Goal: Task Accomplishment & Management: Use online tool/utility

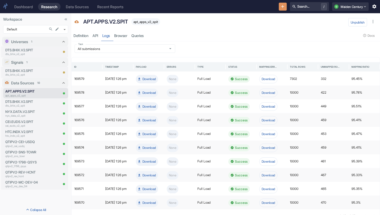
scroll to position [12, 0]
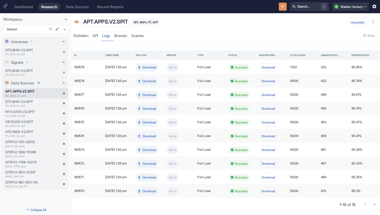
click at [109, 19] on p "APT.APPS.V2.SPIT" at bounding box center [105, 22] width 45 height 8
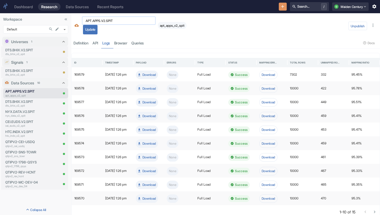
click at [141, 22] on input "APT.APPS.V2.SPIT" at bounding box center [119, 20] width 74 height 8
click at [279, 28] on div "APT.APPS.V2.SPIT ​ Update apt_apps_v2_spit" at bounding box center [213, 25] width 265 height 18
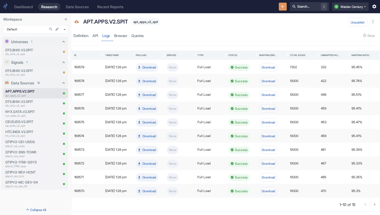
click at [280, 8] on icon "New Resource" at bounding box center [282, 6] width 5 height 5
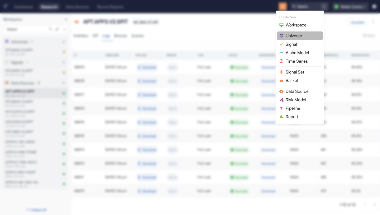
click at [299, 34] on span "Universe" at bounding box center [303, 36] width 35 height 6
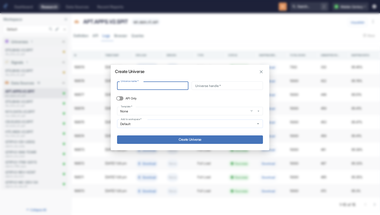
type input "APT.APPS.V2.SPIT"
type input "apt_apps_v2_spit"
type input "APT.APPS.V2.SPIT"
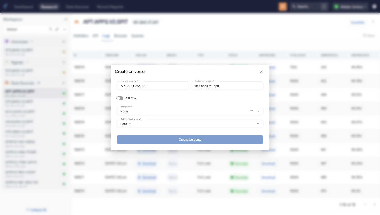
click at [215, 138] on button "Create Universe" at bounding box center [190, 139] width 146 height 8
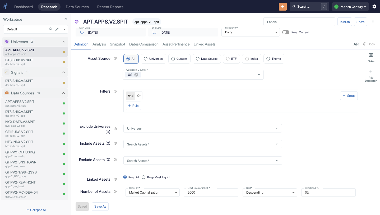
type input "[DATE]"
type textarea "x"
click at [200, 61] on input "Data Source" at bounding box center [197, 58] width 7 height 7
radio input "true"
type textarea "x"
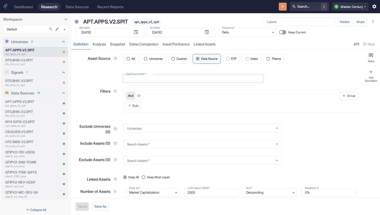
click at [168, 79] on input "Data Source Path   *" at bounding box center [193, 78] width 141 height 8
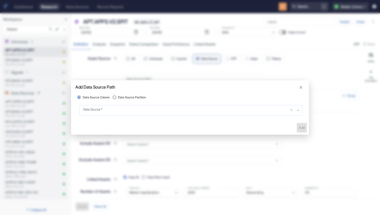
click at [134, 112] on input "Data Source   *" at bounding box center [184, 110] width 204 height 6
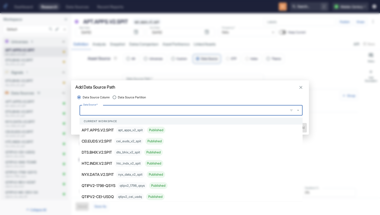
click at [134, 100] on label "Data Source Partition" at bounding box center [128, 97] width 35 height 7
click at [118, 100] on input "Data Source Partition" at bounding box center [114, 97] width 7 height 7
radio input "true"
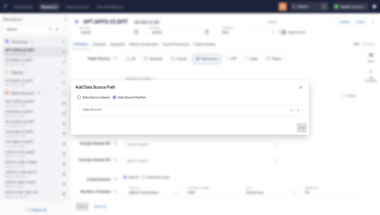
click at [139, 95] on span "Data Source Partition" at bounding box center [132, 97] width 28 height 4
click at [118, 95] on input "Data Source Partition" at bounding box center [114, 97] width 7 height 7
click at [89, 98] on span "Data Source Column" at bounding box center [96, 97] width 27 height 4
click at [83, 98] on input "Data Source Column" at bounding box center [79, 97] width 7 height 7
radio input "true"
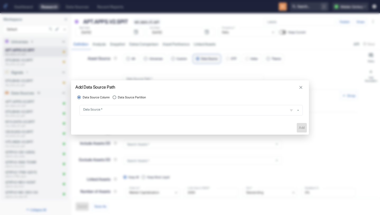
click at [128, 98] on span "Data Source Partition" at bounding box center [132, 97] width 28 height 4
click at [118, 98] on input "Data Source Partition" at bounding box center [114, 97] width 7 height 7
radio input "true"
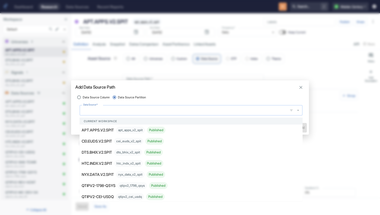
click at [124, 108] on input "Data Source   *" at bounding box center [184, 110] width 204 height 6
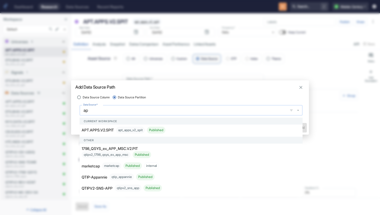
type input "apt"
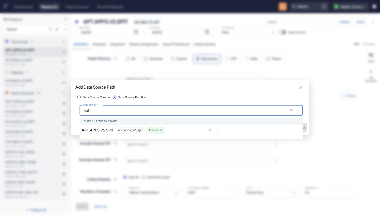
click at [110, 133] on div "APT.APPS.V2.SPIT apt_apps_v2_spit Published" at bounding box center [141, 130] width 119 height 7
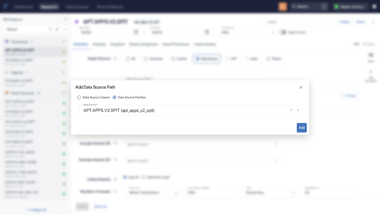
click at [304, 131] on button "Add" at bounding box center [302, 128] width 10 height 10
type textarea "x"
type input "apt_apps_v2_spit"
radio input "true"
radio input "false"
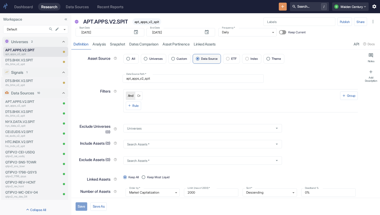
click at [80, 207] on button "Save" at bounding box center [82, 206] width 12 height 8
type textarea "x"
type input "[DATE]"
click at [102, 46] on link "analysis" at bounding box center [98, 44] width 17 height 11
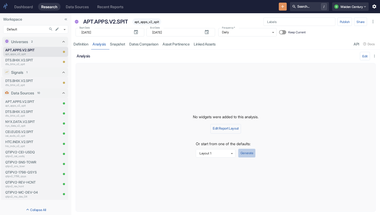
click at [245, 154] on button "Generate" at bounding box center [246, 153] width 17 height 9
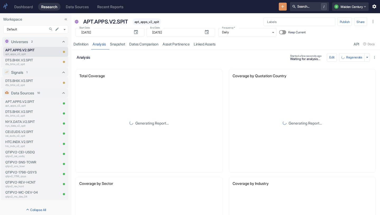
click at [281, 7] on icon "New Resource" at bounding box center [282, 6] width 3 height 3
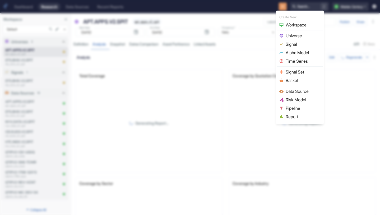
click at [297, 41] on span "Signal" at bounding box center [303, 44] width 35 height 6
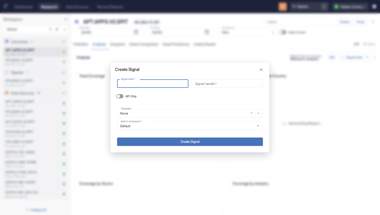
type input "APT.APPS.V2.SPIT"
type input "apt_apps_v2_spit"
type input "APT.APPS.V2.SPIT"
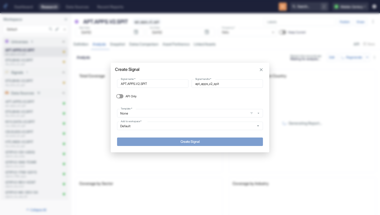
click at [199, 139] on button "Create Signal" at bounding box center [190, 141] width 146 height 8
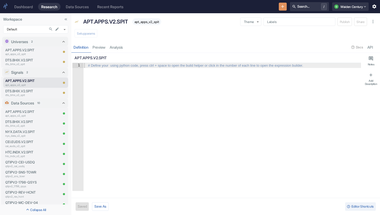
click at [129, 82] on div at bounding box center [222, 132] width 278 height 138
type textarea "a"
type textarea "x"
type textarea "ap"
type textarea "x"
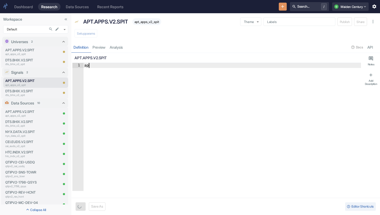
type textarea "apt"
type textarea "x"
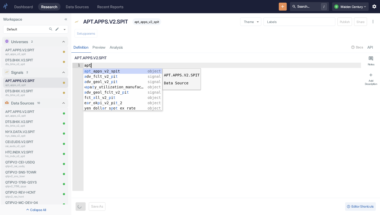
type textarea "apt_apps_v2_spit"
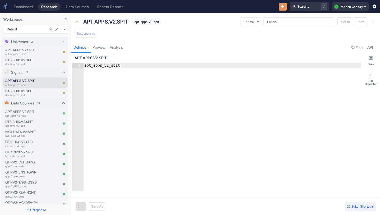
type textarea "x"
type textarea "apt_apps_v2_spit."
type textarea "x"
type textarea "apt_apps_v2_spit.q"
type textarea "x"
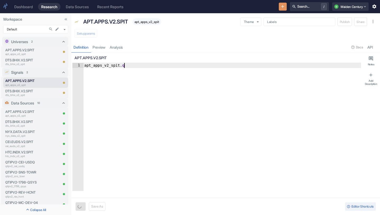
type textarea "apt_apps_v2_spit.qt"
type textarea "x"
type textarea "apt_apps_v2_spit.qti"
type textarea "x"
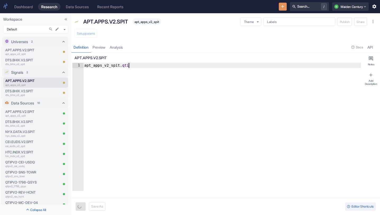
type textarea "apt_apps_v2_spit.qtip"
type textarea "x"
type textarea "apt_apps_v2_spit.qtip_"
type textarea "x"
type textarea "apt_apps_v2_spit.qtip_s"
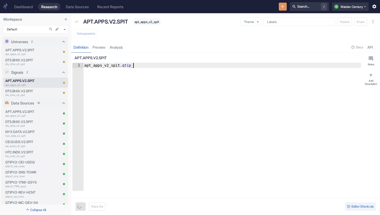
type textarea "x"
type textarea "apt_apps_v2_spit.qtip_sc"
type textarea "x"
type textarea "apt_apps_v2_spit.qtip_sco"
type textarea "x"
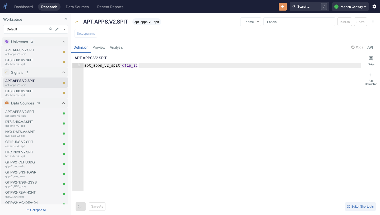
scroll to position [0, 4]
type textarea "apt_apps_v2_spit.qtip_scor"
type textarea "x"
type textarea "apt_apps_v2_spit.qtip_score"
type textarea "x"
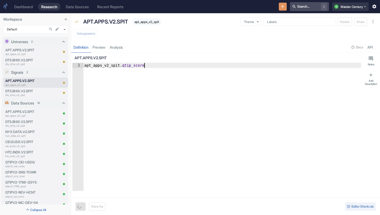
type textarea "apt_apps_v2_spit.qtip_score"
click at [82, 208] on button "Save" at bounding box center [82, 206] width 12 height 8
click at [93, 31] on button "Setup params" at bounding box center [86, 33] width 23 height 8
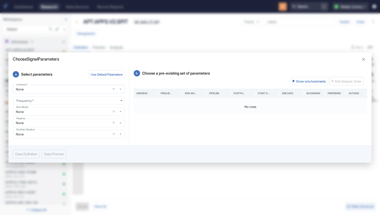
click at [86, 90] on input "None" at bounding box center [61, 89] width 94 height 4
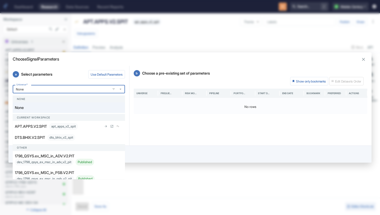
click at [87, 123] on div "APT.APPS.V2.SPIT apt_apps_v2_spit" at bounding box center [58, 126] width 87 height 7
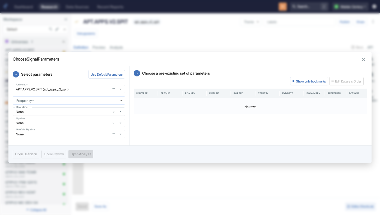
click at [69, 101] on body "Dashboard Research Data Sources Recent Reports Search... / Q Maiden Century Wor…" at bounding box center [190, 107] width 380 height 215
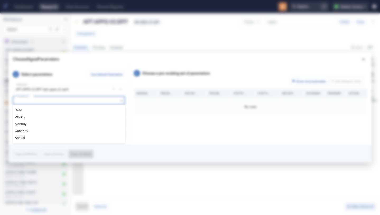
click at [53, 108] on li "Daily" at bounding box center [69, 110] width 112 height 7
type textarea "x"
type input "DAILY"
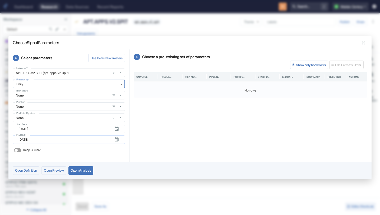
click at [117, 140] on icon "button" at bounding box center [117, 139] width 4 height 4
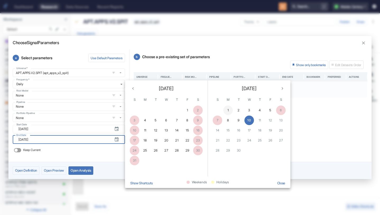
click at [229, 111] on button "1" at bounding box center [228, 110] width 10 height 10
type textarea "x"
type input "[DATE]"
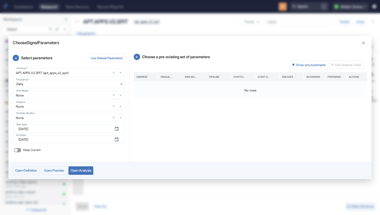
click at [86, 171] on button "Open Analysis" at bounding box center [80, 170] width 25 height 8
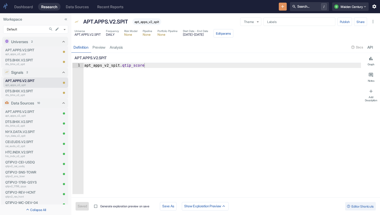
type textarea "x"
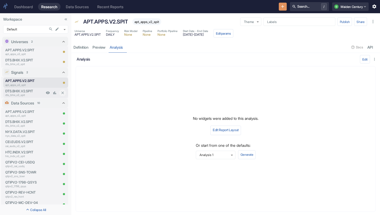
click at [31, 93] on p "dts_bhix_v2_spit" at bounding box center [24, 95] width 39 height 4
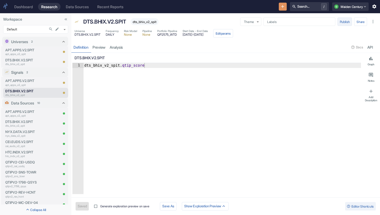
click at [343, 23] on button "Publish" at bounding box center [345, 21] width 15 height 8
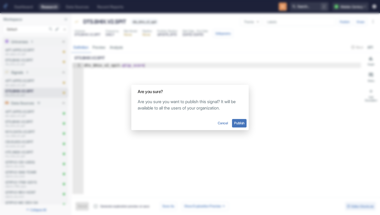
click at [239, 121] on button "Publish" at bounding box center [239, 123] width 15 height 8
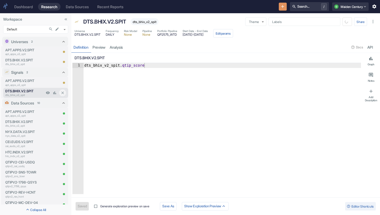
type textarea "x"
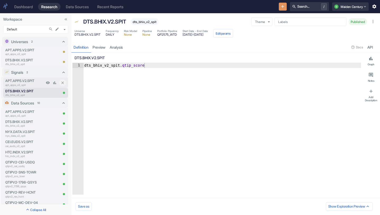
click at [34, 84] on p "apt_apps_v2_spit" at bounding box center [24, 85] width 39 height 4
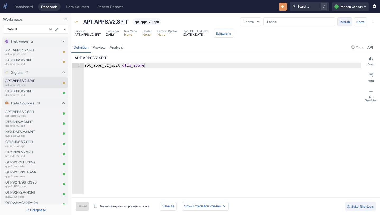
click at [351, 20] on button "Publish" at bounding box center [345, 21] width 15 height 8
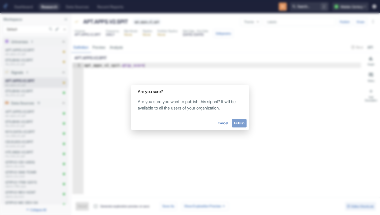
click at [244, 121] on button "Publish" at bounding box center [239, 123] width 15 height 8
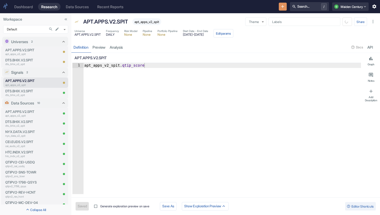
type textarea "x"
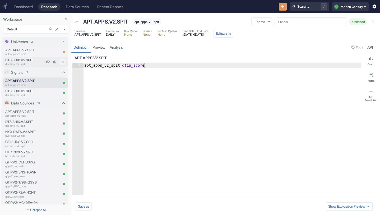
click at [24, 62] on p "DTS.BHIX.V2.SPIT" at bounding box center [24, 60] width 39 height 5
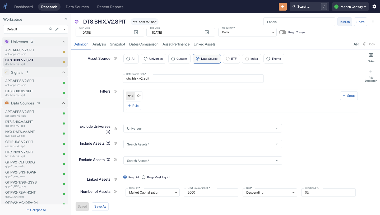
click at [348, 17] on button "Publish" at bounding box center [345, 21] width 15 height 8
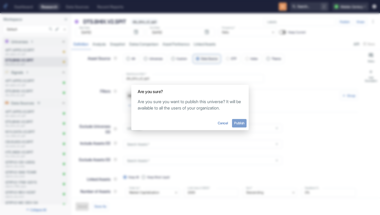
click at [237, 121] on button "Publish" at bounding box center [239, 123] width 15 height 8
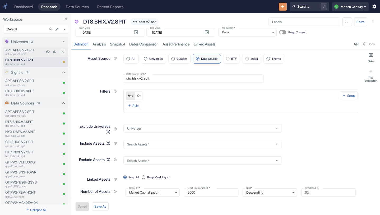
type textarea "x"
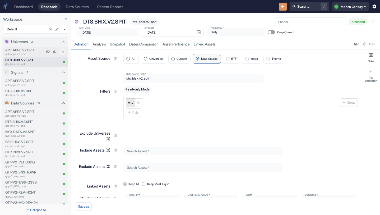
click at [30, 54] on p "apt_apps_v2_spit" at bounding box center [24, 54] width 39 height 4
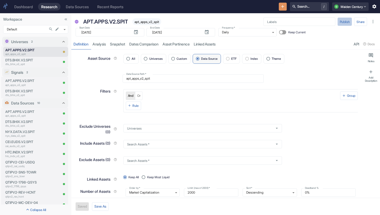
click at [347, 21] on button "Publish" at bounding box center [345, 21] width 15 height 8
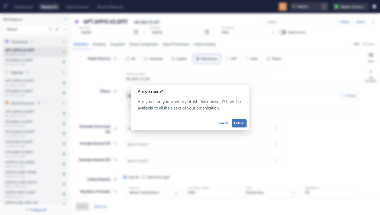
click at [243, 121] on button "Publish" at bounding box center [239, 123] width 15 height 8
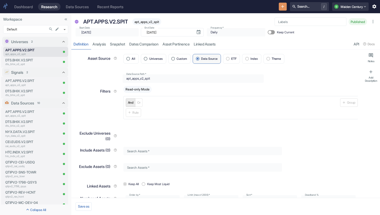
type textarea "x"
click at [285, 39] on div "resource tabs" at bounding box center [285, 44] width 134 height 11
click at [107, 43] on link "analysis" at bounding box center [98, 44] width 17 height 11
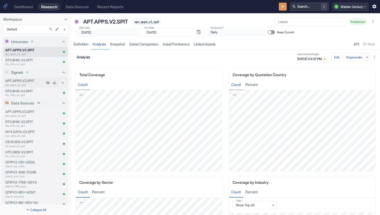
click at [29, 84] on p "apt_apps_v2_spit" at bounding box center [24, 85] width 39 height 4
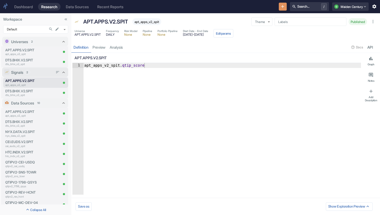
type textarea "x"
click at [29, 116] on p "apt_apps_v2_spit" at bounding box center [31, 116] width 53 height 4
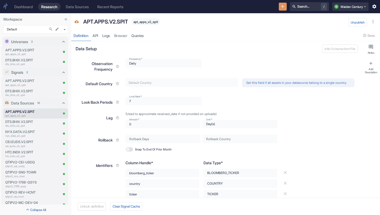
type textarea "x"
click at [105, 38] on link "Logs" at bounding box center [106, 35] width 12 height 11
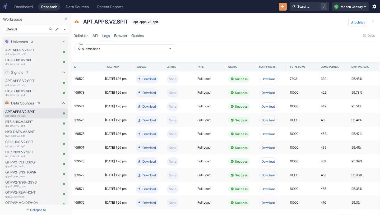
scroll to position [12, 0]
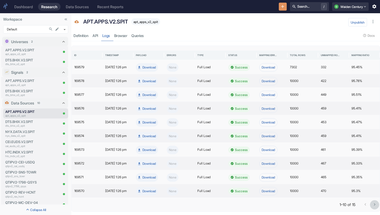
click at [376, 206] on icon "Go to next page" at bounding box center [374, 204] width 5 height 5
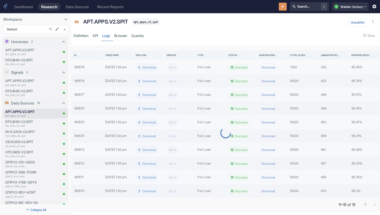
scroll to position [0, 0]
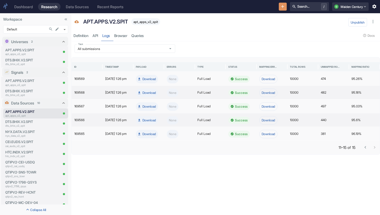
click at [363, 148] on button "Go to previous page" at bounding box center [365, 147] width 9 height 9
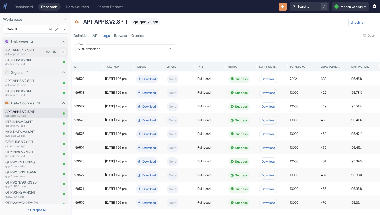
click at [30, 51] on p "APT.APPS.V2.SPIT" at bounding box center [24, 50] width 39 height 5
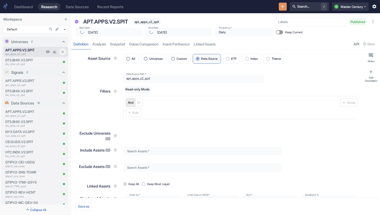
type textarea "x"
click at [104, 42] on link "analysis" at bounding box center [98, 44] width 17 height 11
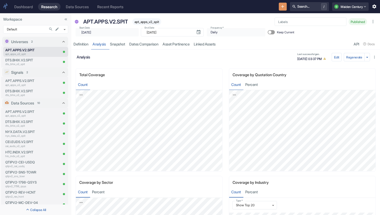
click at [230, 59] on h6 "analysis" at bounding box center [186, 57] width 218 height 4
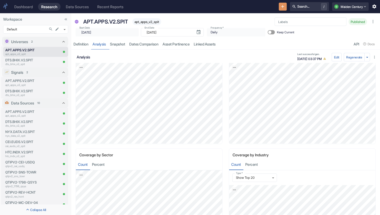
scroll to position [32, 0]
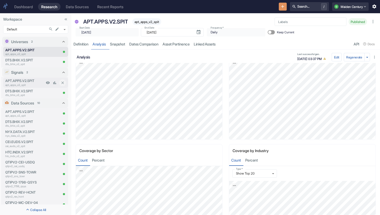
click at [17, 81] on p "APT.APPS.V2.SPIT" at bounding box center [24, 80] width 39 height 5
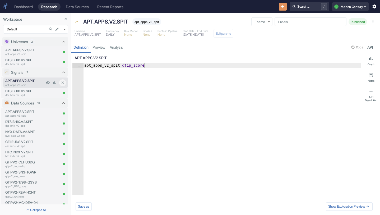
type textarea "x"
click at [33, 113] on p "APT.APPS.V2.SPIT" at bounding box center [31, 111] width 53 height 5
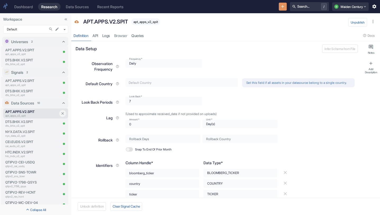
type textarea "x"
click at [118, 38] on link "Browser" at bounding box center [120, 35] width 17 height 11
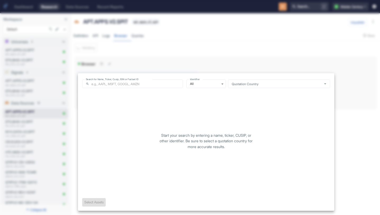
click at [111, 75] on body "Dashboard Research Data Sources Recent Reports Search... / Q Maiden Century Wor…" at bounding box center [190, 107] width 380 height 215
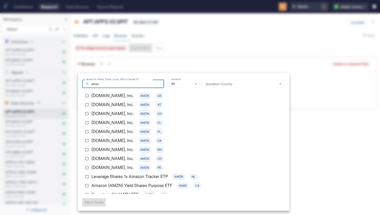
type input "amzn"
click at [108, 96] on p "[DOMAIN_NAME], Inc." at bounding box center [112, 95] width 43 height 7
click at [91, 96] on input "[DOMAIN_NAME], Inc. AMZN US" at bounding box center [86, 95] width 9 height 9
checkbox input "true"
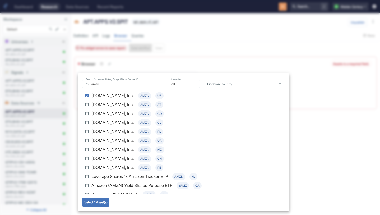
click at [95, 202] on button "Select 1 Asset(s)" at bounding box center [95, 202] width 27 height 8
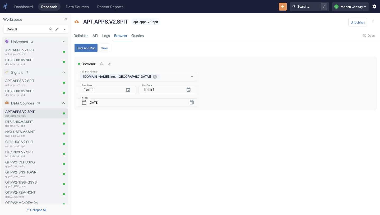
click at [134, 84] on div "Start Date ​ [DATE] Start Date" at bounding box center [106, 89] width 61 height 11
click at [129, 90] on icon "button" at bounding box center [128, 89] width 5 height 5
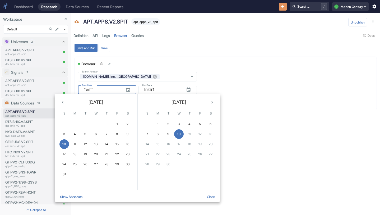
click at [64, 102] on icon "Previous month" at bounding box center [62, 102] width 5 height 5
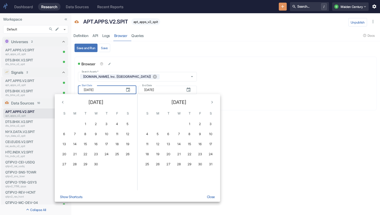
click at [64, 102] on icon "Previous month" at bounding box center [62, 102] width 5 height 5
click at [90, 105] on span "[DATE]" at bounding box center [96, 102] width 15 height 7
click at [76, 199] on button "Show Shortcuts" at bounding box center [71, 197] width 26 height 10
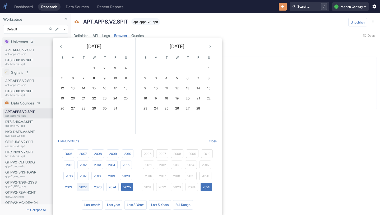
click at [86, 188] on button "2022" at bounding box center [83, 187] width 12 height 8
type input "[DATE]"
click at [95, 77] on button "10" at bounding box center [94, 78] width 10 height 10
click at [156, 66] on button "1" at bounding box center [156, 68] width 10 height 10
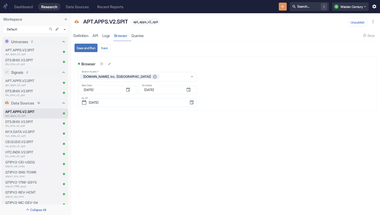
type input "[DATE]"
click at [91, 50] on button "Save and Run" at bounding box center [86, 48] width 23 height 8
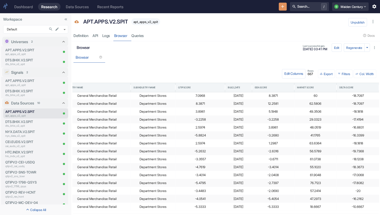
scroll to position [190, 0]
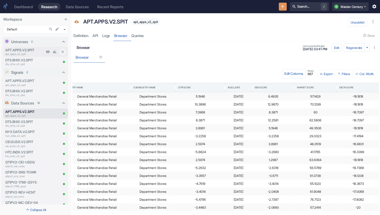
click at [29, 51] on p "APT.APPS.V2.SPIT" at bounding box center [24, 50] width 39 height 5
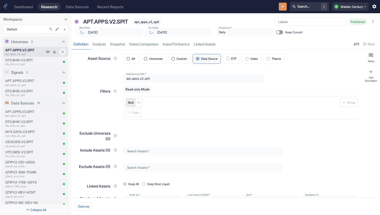
type textarea "x"
click at [206, 58] on span "Data Source" at bounding box center [209, 58] width 16 height 3
click at [201, 58] on input "Data Source" at bounding box center [197, 58] width 7 height 7
click at [22, 61] on p "DTS.BHIX.V2.SPIT" at bounding box center [24, 60] width 39 height 5
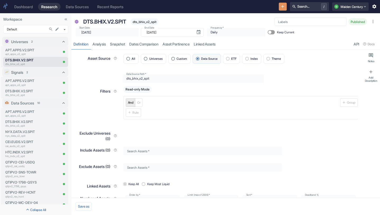
click at [208, 59] on span "Data Source" at bounding box center [209, 58] width 16 height 3
click at [201, 59] on input "Data Source" at bounding box center [197, 58] width 7 height 7
type textarea "x"
click at [188, 61] on label "Custom" at bounding box center [179, 59] width 22 height 10
click at [177, 61] on input "Custom" at bounding box center [173, 58] width 7 height 7
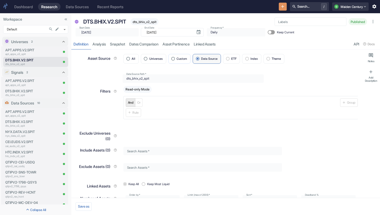
radio input "true"
type textarea "x"
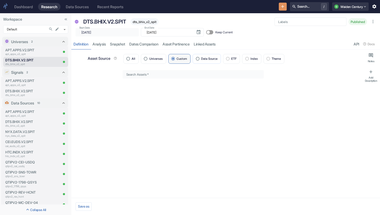
click at [208, 60] on span "Data Source" at bounding box center [209, 58] width 16 height 3
click at [201, 60] on input "Data Source" at bounding box center [197, 58] width 7 height 7
radio input "true"
type textarea "x"
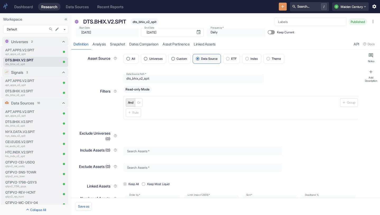
click at [376, 25] on div at bounding box center [372, 21] width 10 height 10
click at [375, 24] on icon "button" at bounding box center [373, 21] width 5 height 5
click at [334, 34] on div "Start Date ​ [DATE] Start Date End Date ​ [DATE] End Date Frequency   * Daily D…" at bounding box center [226, 31] width 308 height 12
click at [353, 24] on div "Published" at bounding box center [358, 21] width 19 height 7
click at [355, 23] on span "Published" at bounding box center [358, 22] width 19 height 4
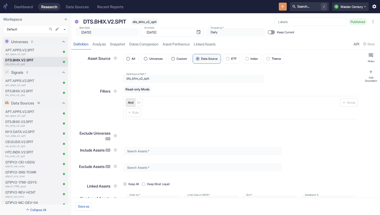
type textarea "x"
click at [32, 53] on p "apt_apps_v2_spit" at bounding box center [24, 54] width 39 height 4
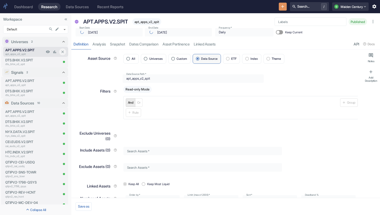
type textarea "x"
click at [100, 43] on link "analysis" at bounding box center [98, 44] width 17 height 11
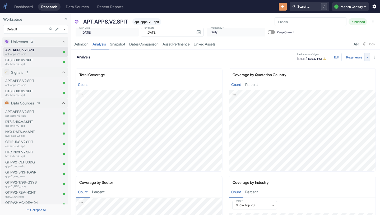
click at [367, 57] on icon "button" at bounding box center [367, 57] width 2 height 1
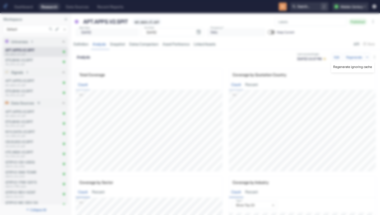
click at [352, 67] on li "Regenerate ignoring cache" at bounding box center [352, 66] width 43 height 7
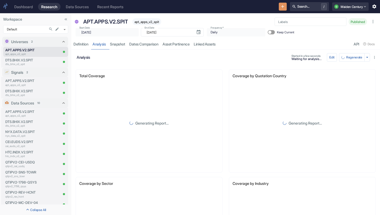
click at [371, 21] on icon "button" at bounding box center [373, 21] width 5 height 5
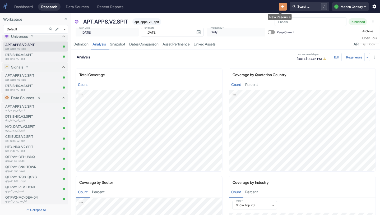
click at [283, 4] on button "New Resource" at bounding box center [283, 7] width 8 height 8
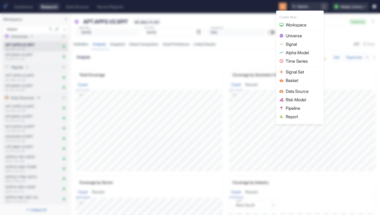
click at [229, 25] on div at bounding box center [190, 107] width 380 height 215
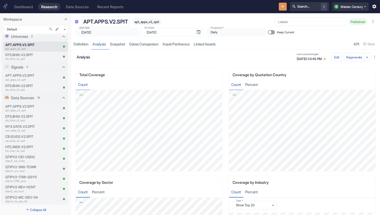
click at [114, 21] on p "APT.APPS.V2.SPIT" at bounding box center [105, 22] width 45 height 8
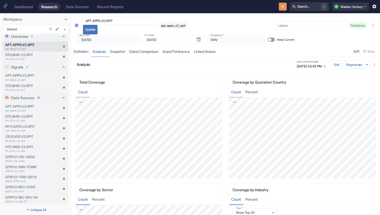
click at [191, 18] on div "APT.APPS.V2.SPIT ​ Update apt_apps_v2_spit" at bounding box center [174, 25] width 187 height 18
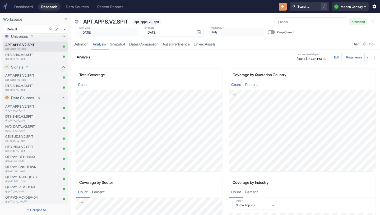
click at [371, 23] on icon "button" at bounding box center [373, 21] width 5 height 5
click at [366, 31] on li "Archive" at bounding box center [369, 31] width 19 height 7
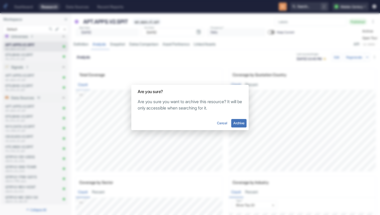
click at [234, 52] on div "Are you sure? Are you sure you want to archive this resource? It will be only a…" at bounding box center [190, 107] width 380 height 215
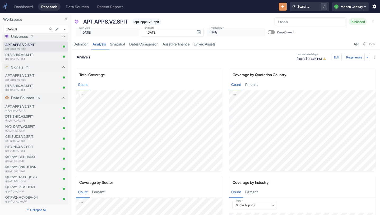
click at [363, 21] on span "Published" at bounding box center [358, 22] width 19 height 4
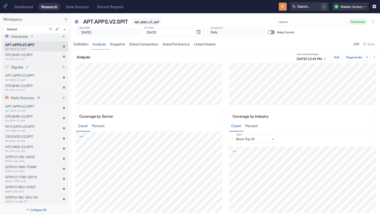
scroll to position [0, 0]
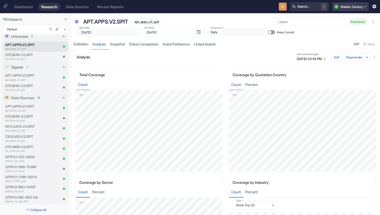
click at [360, 8] on button "Q Maiden Century" at bounding box center [350, 6] width 36 height 8
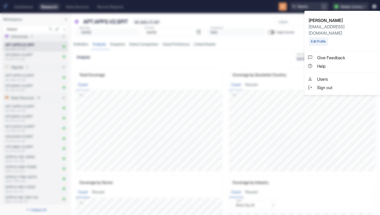
click at [361, 4] on div at bounding box center [190, 107] width 380 height 215
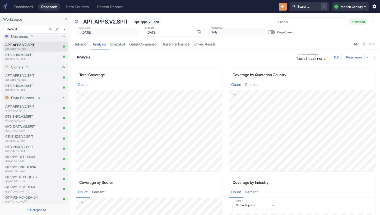
click at [307, 34] on div "Start Date ​ 2022-08-01 Start Date End Date ​ 2025-09-10 End Date Frequency   *…" at bounding box center [226, 31] width 308 height 12
click at [51, 30] on icon "Search..." at bounding box center [51, 29] width 4 height 4
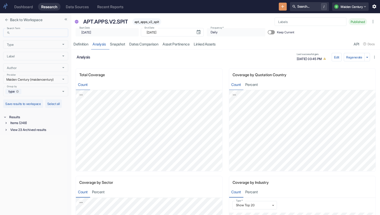
click at [38, 30] on input "Search Term" at bounding box center [40, 33] width 56 height 8
type input "apt"
click at [25, 125] on div "Items (3)" at bounding box center [38, 123] width 59 height 6
click at [25, 137] on div "Universe (1)" at bounding box center [39, 136] width 58 height 6
click at [32, 145] on p "apt_apps_v2_spit" at bounding box center [29, 146] width 30 height 4
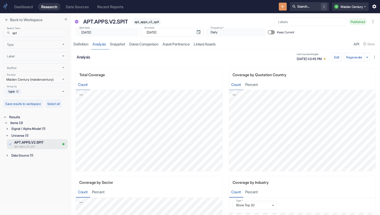
click at [33, 130] on div "Signal / Alpha Model (1)" at bounding box center [39, 129] width 58 height 6
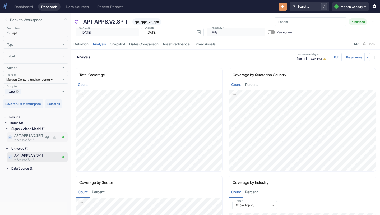
click at [35, 136] on p "APT.APPS.V2.SPIT" at bounding box center [29, 135] width 30 height 5
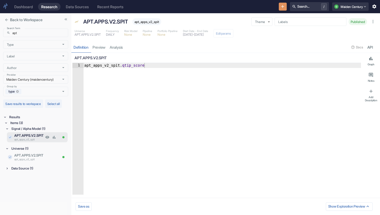
type textarea "x"
click at [34, 162] on div "APT.APPS.V2.SPIT apt_apps_v2_spit" at bounding box center [28, 157] width 32 height 10
click at [34, 158] on p "apt_apps_v2_spit" at bounding box center [29, 159] width 30 height 4
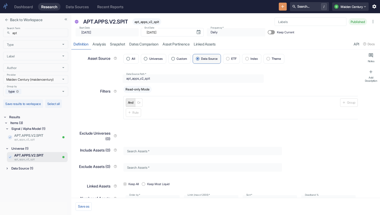
click at [372, 20] on icon "button" at bounding box center [373, 21] width 5 height 5
click at [365, 32] on li "Archive" at bounding box center [369, 31] width 19 height 7
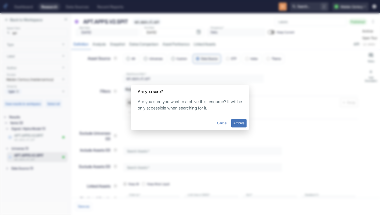
click at [239, 124] on button "Archive" at bounding box center [238, 123] width 15 height 8
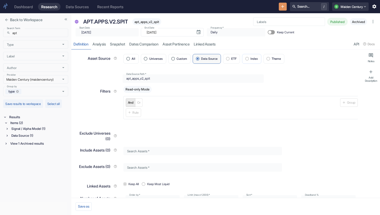
type textarea "x"
click at [282, 5] on icon "New Resource" at bounding box center [282, 6] width 5 height 5
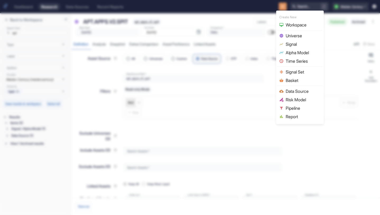
click at [299, 32] on li "Universe" at bounding box center [299, 35] width 45 height 8
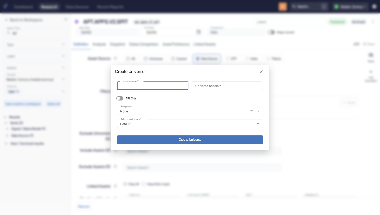
type input "APT.APPS.V2.SPIT"
type input "apt_apps_v2_spit"
type input "APT.APPS.V2.SPIT"
click at [230, 86] on input "apt_apps_v2_spit" at bounding box center [227, 85] width 71 height 8
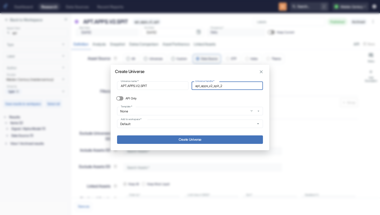
type input "apt_apps_v2_spit_2"
click at [181, 137] on button "Create Universe" at bounding box center [190, 139] width 146 height 8
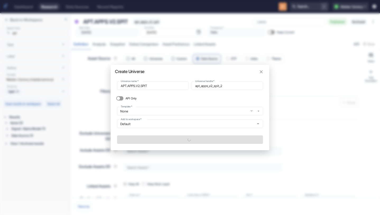
type textarea "x"
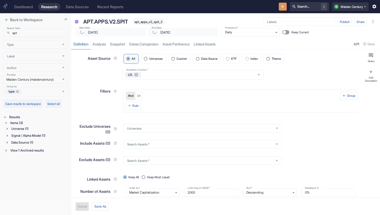
type input "[DATE]"
type textarea "x"
click at [208, 61] on label "Data Source" at bounding box center [207, 59] width 28 height 10
click at [201, 61] on input "Data Source" at bounding box center [197, 58] width 7 height 7
radio input "true"
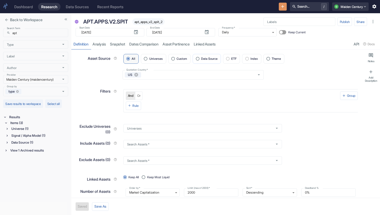
type textarea "x"
click at [161, 80] on input "Data Source Path   *" at bounding box center [193, 78] width 141 height 8
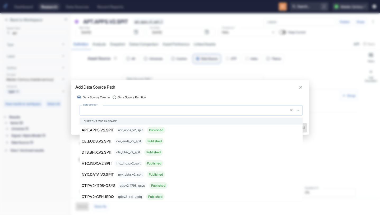
click at [147, 109] on input "Data Source   *" at bounding box center [184, 110] width 204 height 6
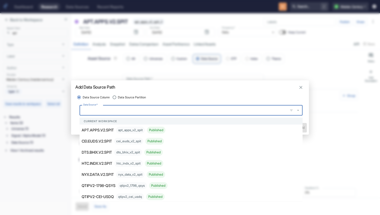
click at [139, 98] on span "Data Source Partition" at bounding box center [132, 97] width 28 height 4
click at [118, 98] on input "Data Source Partition" at bounding box center [114, 97] width 7 height 7
radio input "true"
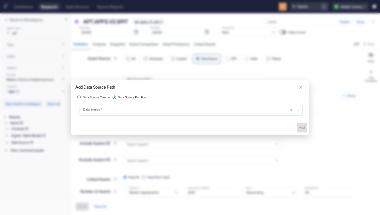
click at [138, 109] on input "Data Source   *" at bounding box center [184, 110] width 204 height 6
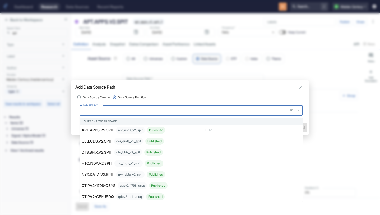
click at [134, 128] on div "apt_apps_v2_spit Published" at bounding box center [140, 130] width 49 height 7
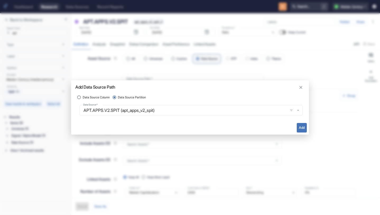
click at [299, 129] on button "Add" at bounding box center [302, 128] width 10 height 10
type textarea "x"
type input "apt_apps_v2_spit"
radio input "true"
radio input "false"
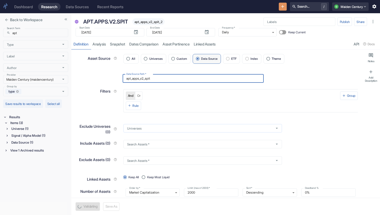
scroll to position [7, 0]
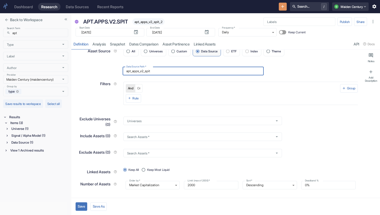
click at [85, 206] on button "Save" at bounding box center [82, 206] width 12 height 8
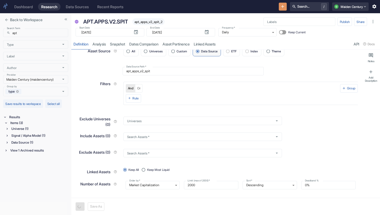
type textarea "x"
type input "[DATE]"
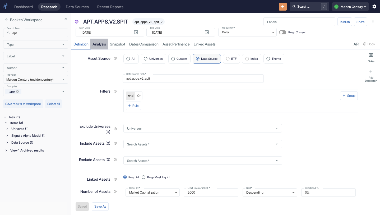
click at [102, 44] on link "analysis" at bounding box center [98, 44] width 17 height 11
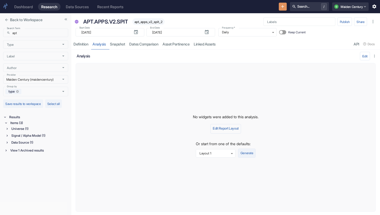
click at [247, 153] on button "Generate" at bounding box center [246, 153] width 17 height 9
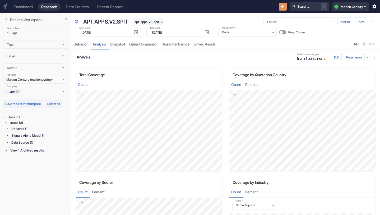
click at [7, 20] on icon "close" at bounding box center [6, 20] width 4 height 4
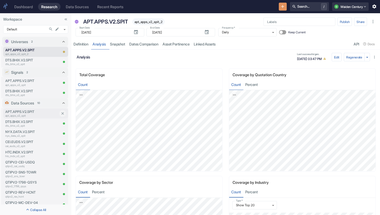
click at [32, 114] on p "apt_apps_v2_spit" at bounding box center [31, 116] width 53 height 4
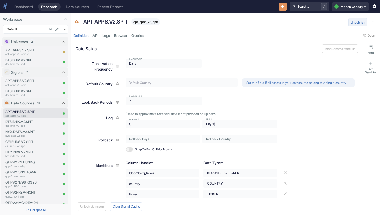
click at [356, 22] on button "Unpublish" at bounding box center [357, 22] width 19 height 8
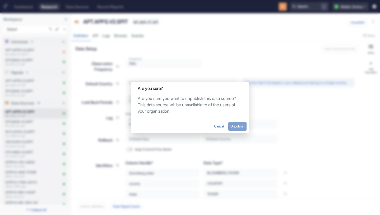
click at [240, 128] on button "Unpublish" at bounding box center [237, 126] width 18 height 8
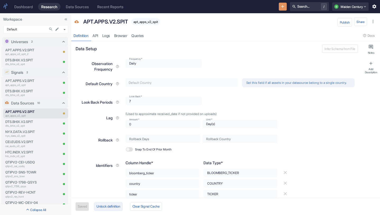
click at [108, 205] on button "Unlock definition" at bounding box center [108, 206] width 28 height 8
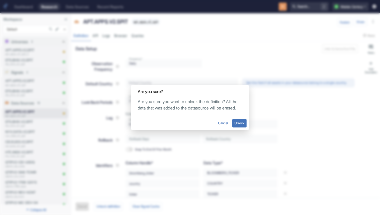
click at [237, 127] on button "Unlock" at bounding box center [239, 123] width 14 height 8
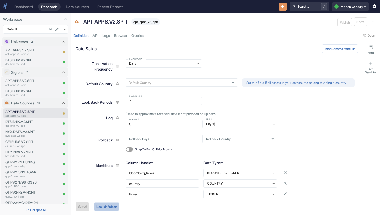
click at [108, 207] on button "Lock definition" at bounding box center [106, 206] width 25 height 8
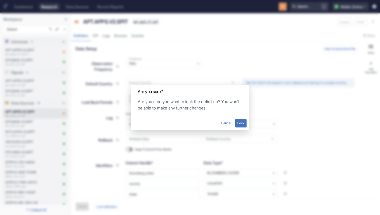
click at [239, 122] on button "Lock" at bounding box center [240, 123] width 11 height 8
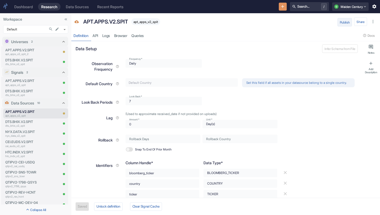
click at [344, 24] on button "Publish" at bounding box center [345, 22] width 15 height 8
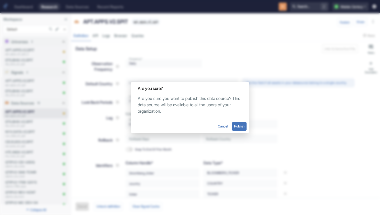
click at [240, 127] on button "Publish" at bounding box center [239, 126] width 15 height 8
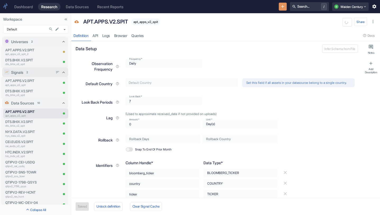
type textarea "x"
click at [33, 52] on p "apt_apps_v2_spit_2" at bounding box center [24, 54] width 39 height 4
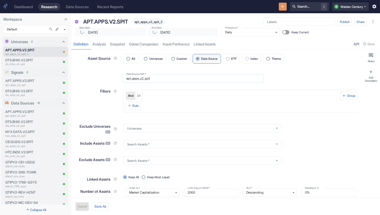
type textarea "x"
click at [105, 46] on link "analysis" at bounding box center [98, 44] width 17 height 11
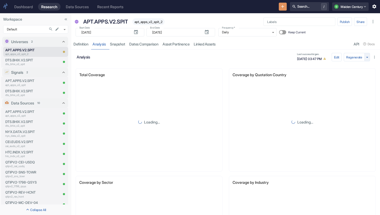
click at [366, 58] on icon "button" at bounding box center [367, 57] width 5 height 5
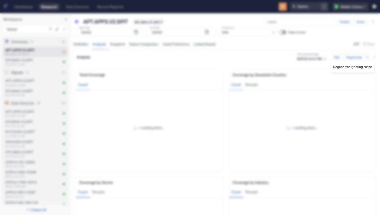
click at [357, 68] on li "Regenerate ignoring cache" at bounding box center [352, 66] width 43 height 7
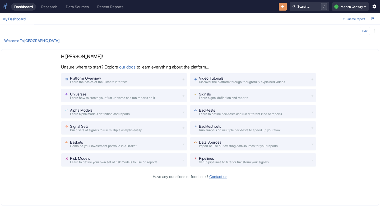
click at [56, 9] on link "Research" at bounding box center [49, 7] width 22 height 8
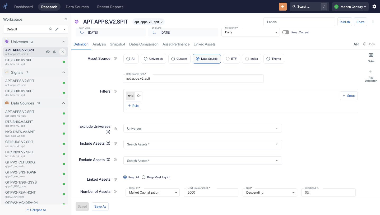
type textarea "x"
click at [101, 48] on link "analysis" at bounding box center [98, 44] width 17 height 11
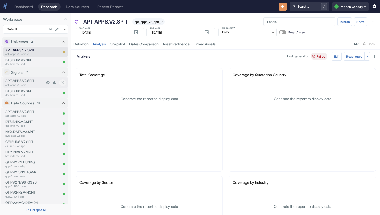
click at [29, 82] on p "APT.APPS.V2.SPIT" at bounding box center [24, 80] width 39 height 5
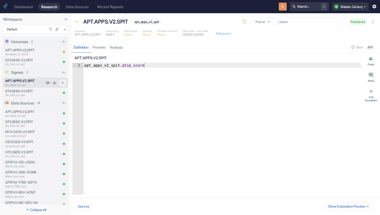
type textarea "x"
click at [24, 115] on p "apt_apps_v2_spit" at bounding box center [31, 116] width 53 height 4
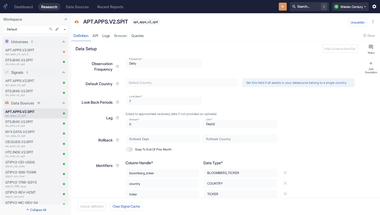
type textarea "x"
click at [108, 35] on link "Logs" at bounding box center [106, 35] width 12 height 11
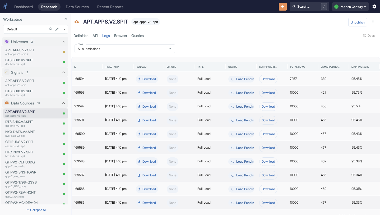
scroll to position [12, 0]
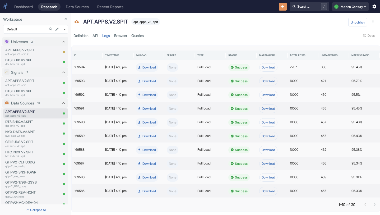
click at [375, 201] on button "Go to next page" at bounding box center [374, 204] width 9 height 9
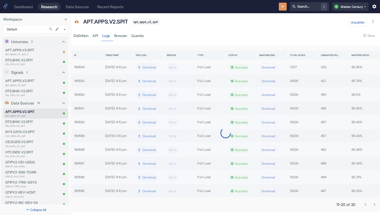
click at [375, 203] on icon "Go to next page" at bounding box center [374, 204] width 5 height 5
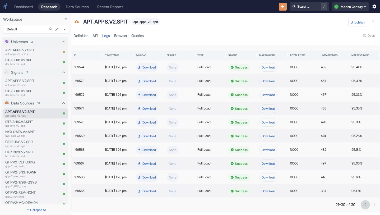
click at [365, 205] on icon "Go to previous page" at bounding box center [366, 204] width 2 height 3
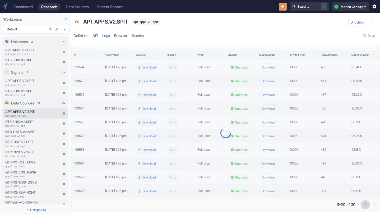
click at [365, 205] on icon "Go to previous page" at bounding box center [366, 204] width 2 height 3
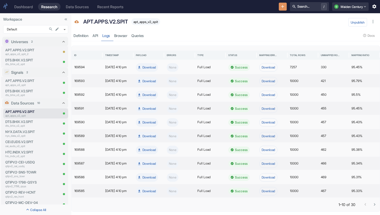
click at [365, 205] on div at bounding box center [370, 204] width 19 height 9
click at [375, 205] on icon "Go to next page" at bounding box center [374, 204] width 5 height 5
click at [353, 204] on p "11–20 of 30" at bounding box center [346, 205] width 19 height 6
click at [376, 203] on icon "Go to next page" at bounding box center [374, 204] width 5 height 5
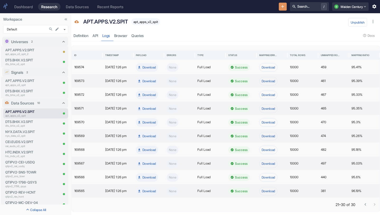
click at [342, 204] on p "21–30 of 30" at bounding box center [346, 205] width 20 height 6
click at [322, 204] on div "21–30 of 30" at bounding box center [226, 205] width 308 height 14
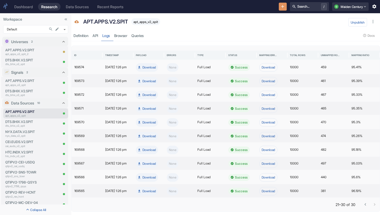
click at [375, 203] on div at bounding box center [370, 204] width 19 height 9
click at [379, 203] on div at bounding box center [370, 204] width 19 height 9
click at [378, 203] on div at bounding box center [370, 204] width 19 height 9
click at [375, 203] on div at bounding box center [370, 204] width 19 height 9
click at [366, 204] on icon "Go to previous page" at bounding box center [365, 204] width 5 height 5
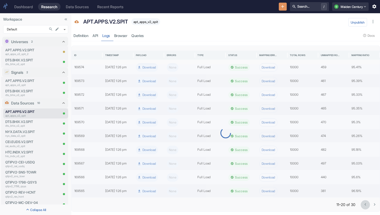
click at [366, 204] on icon "Go to previous page" at bounding box center [365, 204] width 5 height 5
click at [366, 204] on div at bounding box center [370, 204] width 19 height 9
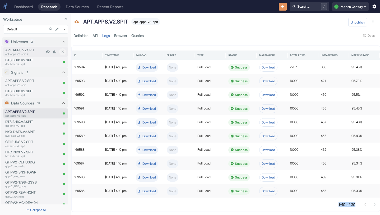
click at [22, 53] on p "apt_apps_v2_spit_2" at bounding box center [24, 54] width 39 height 4
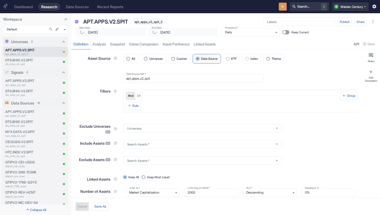
type textarea "x"
click at [104, 47] on link "analysis" at bounding box center [98, 44] width 17 height 11
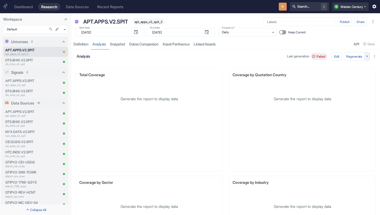
click at [369, 56] on icon "button" at bounding box center [367, 56] width 5 height 5
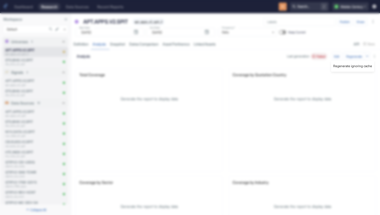
click at [348, 69] on li "Regenerate ignoring cache" at bounding box center [352, 66] width 43 height 7
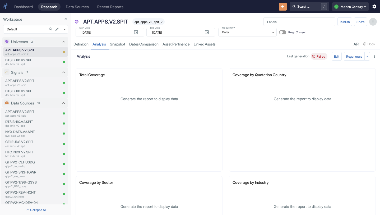
click at [371, 22] on icon "button" at bounding box center [373, 21] width 5 height 5
click at [363, 31] on li "Archive" at bounding box center [369, 31] width 19 height 7
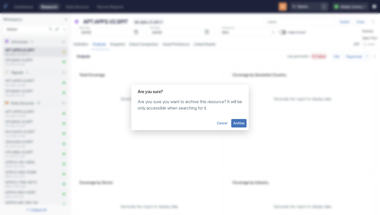
click at [194, 47] on div "Are you sure? Are you sure you want to archive this resource? It will be only a…" at bounding box center [190, 107] width 380 height 215
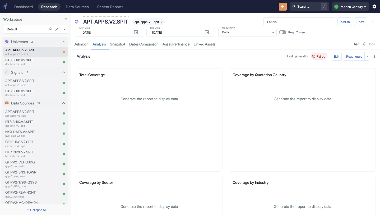
click at [120, 22] on p "APT.APPS.V2.SPIT" at bounding box center [105, 22] width 45 height 8
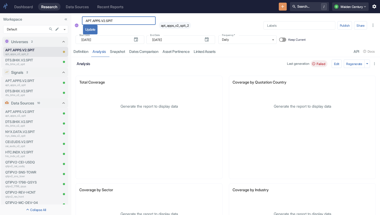
click at [120, 22] on input "APT.APPS.V2.SPIT" at bounding box center [119, 20] width 74 height 8
click at [374, 25] on icon "button" at bounding box center [373, 25] width 5 height 5
click at [365, 34] on li "Archive" at bounding box center [369, 34] width 19 height 7
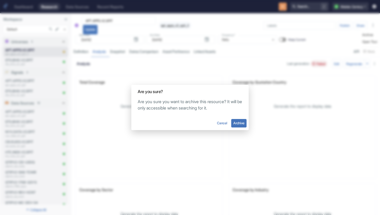
click at [234, 124] on button "Archive" at bounding box center [238, 123] width 15 height 8
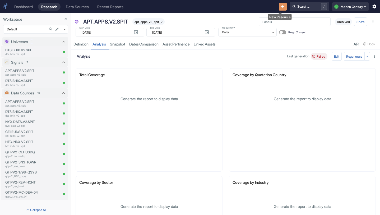
click at [281, 6] on icon "New Resource" at bounding box center [282, 6] width 3 height 3
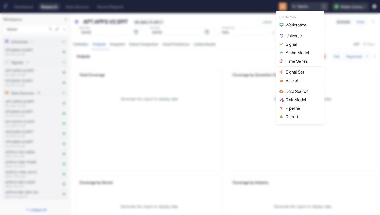
click at [243, 29] on div at bounding box center [190, 107] width 380 height 215
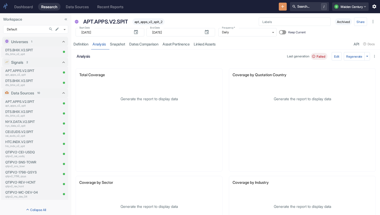
click at [282, 7] on icon "New Resource" at bounding box center [282, 6] width 5 height 5
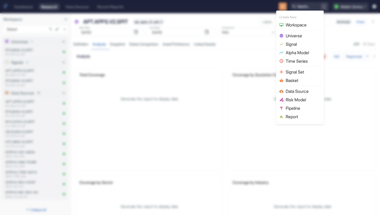
click at [294, 39] on li "Universe" at bounding box center [299, 35] width 45 height 8
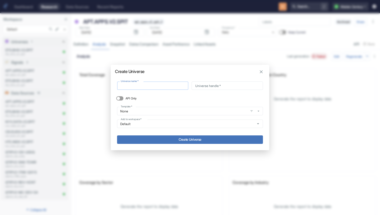
type input "APT.APPS.V2.SPIT"
type input "apt_apps_v2_spit"
type input "APT.APPS.V2.SPIT"
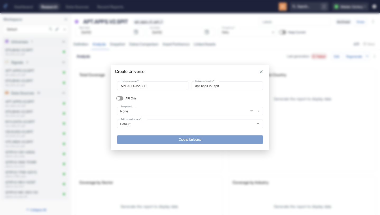
click at [196, 138] on button "Create Universe" at bounding box center [190, 139] width 146 height 8
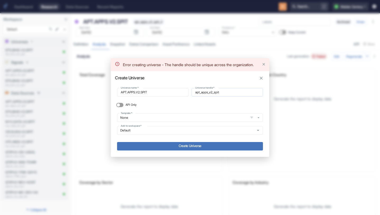
click at [239, 93] on input "apt_apps_v2_spit" at bounding box center [227, 92] width 71 height 8
type input "apt_apps_v2_spit_3"
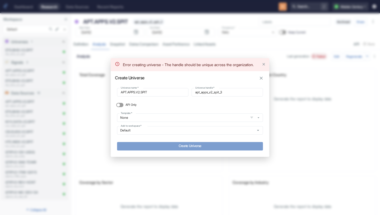
click at [199, 146] on button "Create Universe" at bounding box center [190, 146] width 146 height 8
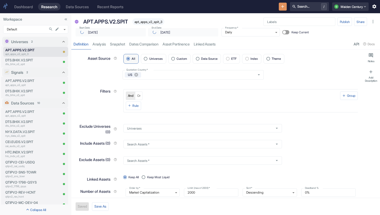
type input "[DATE]"
type textarea "x"
click at [203, 56] on label "Data Source" at bounding box center [207, 59] width 28 height 10
click at [201, 56] on input "Data Source" at bounding box center [197, 58] width 7 height 7
radio input "true"
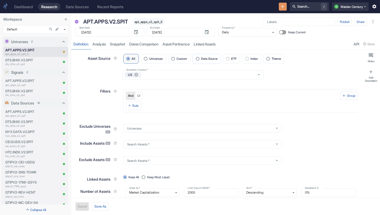
type textarea "x"
click at [174, 77] on input "Data Source Path   *" at bounding box center [193, 78] width 141 height 8
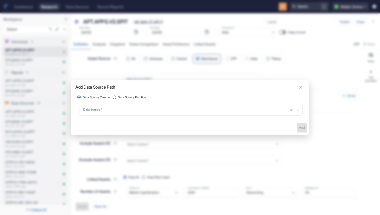
click at [144, 95] on span "Data Source Partition" at bounding box center [132, 97] width 28 height 4
click at [118, 95] on input "Data Source Partition" at bounding box center [114, 97] width 7 height 7
radio input "true"
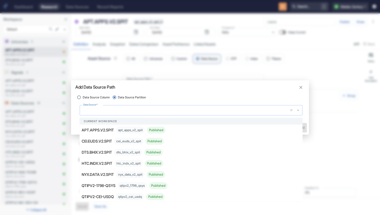
click at [141, 112] on input "Data Source   *" at bounding box center [184, 110] width 204 height 6
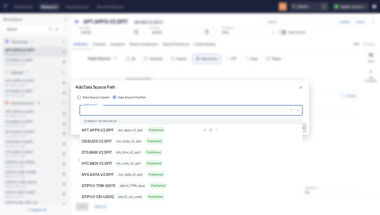
click at [116, 133] on div "APT.APPS.V2.SPIT apt_apps_v2_spit Published" at bounding box center [141, 130] width 119 height 7
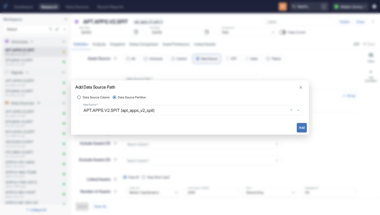
click at [300, 126] on button "Add" at bounding box center [302, 128] width 10 height 10
type textarea "x"
type input "apt_apps_v2_spit"
radio input "true"
radio input "false"
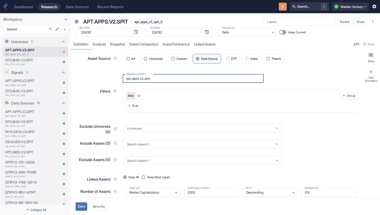
scroll to position [7, 0]
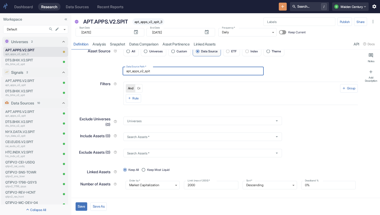
click at [82, 206] on button "Save" at bounding box center [82, 206] width 12 height 8
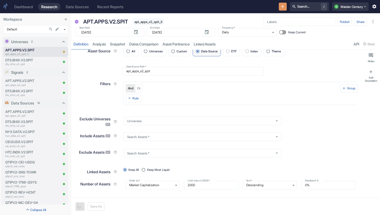
type textarea "x"
type input "[DATE]"
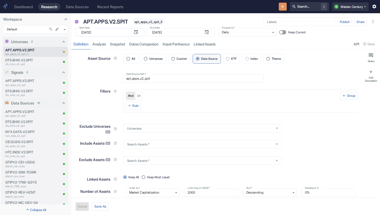
click at [134, 32] on icon "button" at bounding box center [136, 32] width 4 height 4
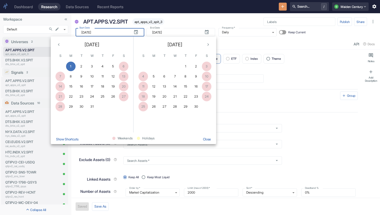
click at [238, 19] on div "APT.APPS.V2.SPIT apt_apps_v2_spit_3" at bounding box center [169, 21] width 176 height 11
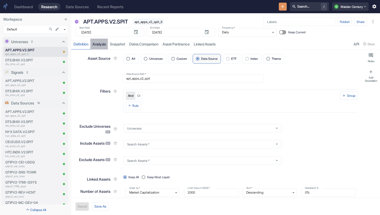
click at [105, 44] on link "analysis" at bounding box center [98, 44] width 17 height 11
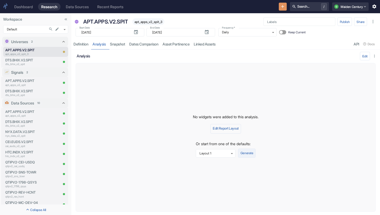
click at [251, 151] on button "Generate" at bounding box center [246, 153] width 17 height 9
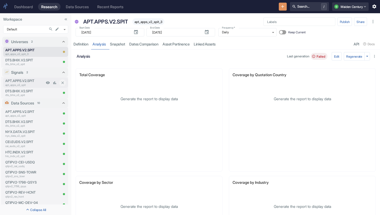
click at [25, 83] on p "apt_apps_v2_spit" at bounding box center [24, 85] width 39 height 4
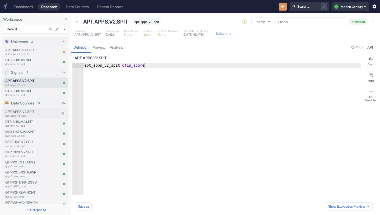
type textarea "x"
click at [29, 111] on p "APT.APPS.V2.SPIT" at bounding box center [31, 111] width 53 height 5
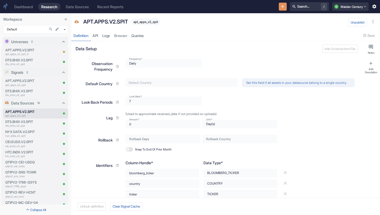
type textarea "x"
click at [109, 36] on link "Logs" at bounding box center [106, 35] width 12 height 11
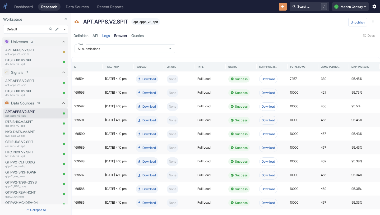
click at [123, 35] on link "Browser" at bounding box center [120, 35] width 17 height 11
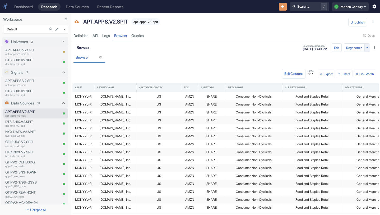
click at [369, 48] on icon "button" at bounding box center [367, 47] width 5 height 5
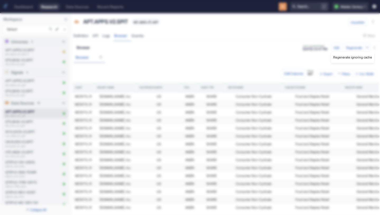
click at [353, 58] on li "Regenerate ignoring cache" at bounding box center [352, 57] width 43 height 7
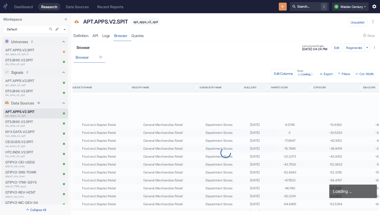
scroll to position [675, 213]
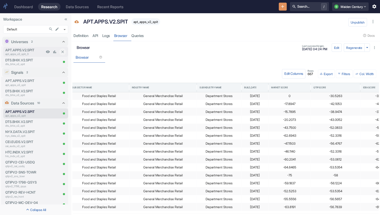
click at [28, 53] on p "apt_apps_v2_spit_3" at bounding box center [24, 54] width 39 height 4
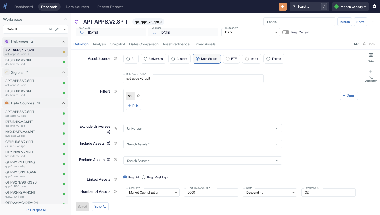
type textarea "x"
click at [105, 47] on link "analysis" at bounding box center [98, 44] width 17 height 11
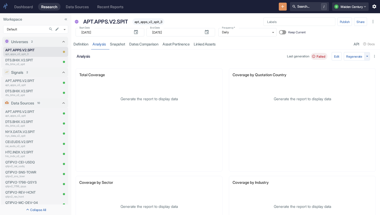
click at [365, 58] on button "button" at bounding box center [368, 56] width 6 height 8
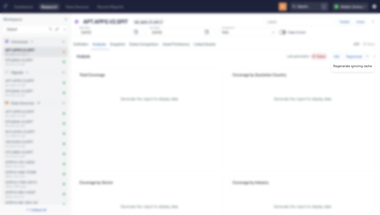
click at [352, 67] on li "Regenerate ignoring cache" at bounding box center [352, 66] width 43 height 7
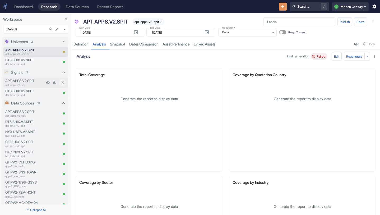
click at [25, 83] on p "apt_apps_v2_spit" at bounding box center [24, 85] width 39 height 4
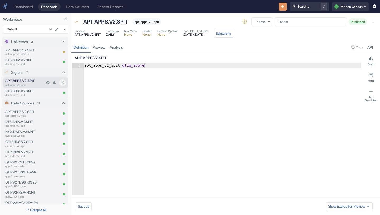
click at [26, 82] on p "APT.APPS.V2.SPIT" at bounding box center [24, 80] width 39 height 5
type textarea "x"
click at [25, 113] on p "APT.APPS.V2.SPIT" at bounding box center [31, 111] width 53 height 5
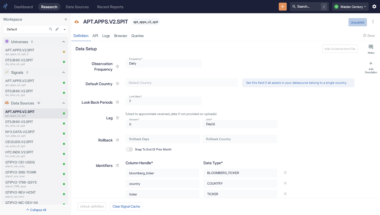
click at [357, 22] on button "Unpublish" at bounding box center [357, 22] width 19 height 8
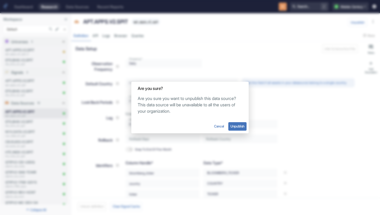
click at [319, 25] on div "Are you sure? Are you sure you want to unpublish this data source? This data so…" at bounding box center [190, 107] width 380 height 215
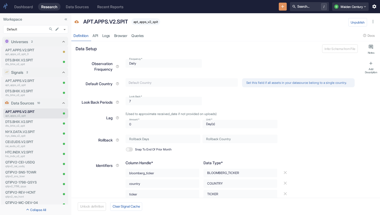
click at [375, 24] on icon "button" at bounding box center [373, 21] width 5 height 5
click at [373, 28] on li "Archive" at bounding box center [369, 31] width 19 height 7
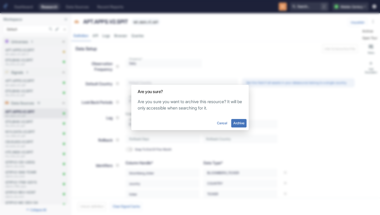
click at [235, 123] on button "Archive" at bounding box center [238, 123] width 15 height 8
type textarea "x"
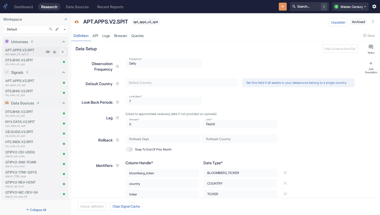
click at [27, 52] on p "apt_apps_v2_spit_3" at bounding box center [24, 54] width 39 height 4
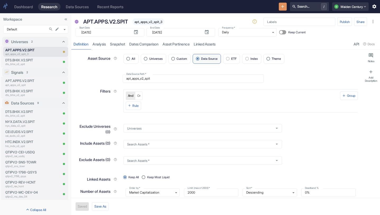
click at [375, 23] on icon "button" at bounding box center [373, 21] width 5 height 5
click at [365, 33] on li "Archive" at bounding box center [369, 31] width 19 height 7
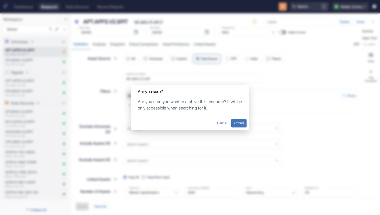
click at [244, 121] on button "Archive" at bounding box center [238, 123] width 15 height 8
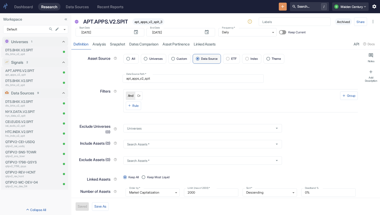
type textarea "x"
click at [27, 76] on p "apt_apps_v2_spit" at bounding box center [24, 75] width 39 height 4
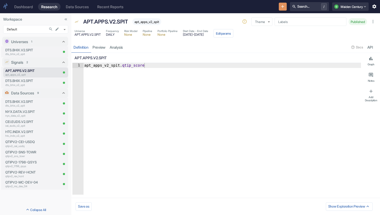
click at [119, 16] on div "APT.APPS.V2.SPIT apt_apps_v2_spit" at bounding box center [158, 20] width 159 height 13
click at [121, 21] on p "APT.APPS.V2.SPIT" at bounding box center [105, 22] width 45 height 8
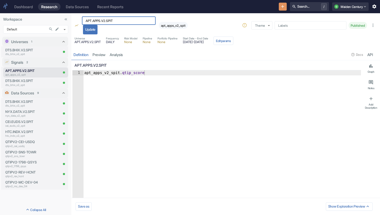
click at [347, 34] on div "APT.APPS.V2.SPIT ​ Update apt_apps_v2_spit Theme ​ Theme Labels Labels Published" at bounding box center [224, 24] width 311 height 22
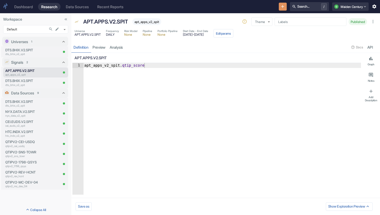
type textarea "x"
click at [280, 8] on icon "New Resource" at bounding box center [282, 6] width 5 height 5
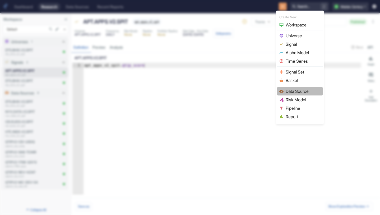
click at [298, 93] on span "Data Source" at bounding box center [303, 91] width 35 height 6
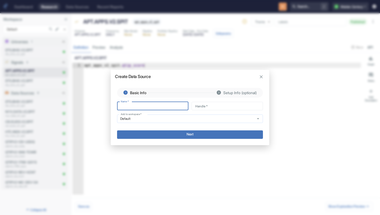
type input "APT.APPS.V2.SPIT"
type input "apt_apps_v2_spit"
type input "APT.APPS.V2.SPIT"
click at [170, 133] on button "Next" at bounding box center [190, 134] width 146 height 8
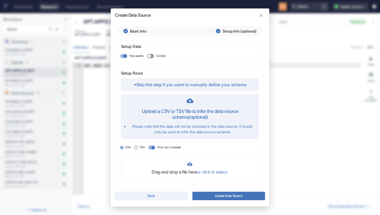
click at [160, 193] on button "Back" at bounding box center [151, 196] width 73 height 8
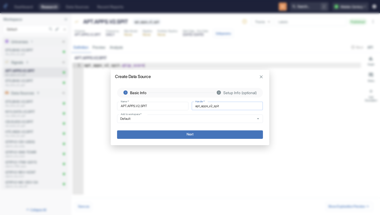
click at [233, 102] on input "apt_apps_v2_spit" at bounding box center [227, 106] width 71 height 8
click at [233, 105] on input "apt_apps_v2_spit" at bounding box center [227, 106] width 71 height 8
type input "apt_apps_v2_spit_2"
click at [210, 134] on button "Next" at bounding box center [190, 134] width 146 height 8
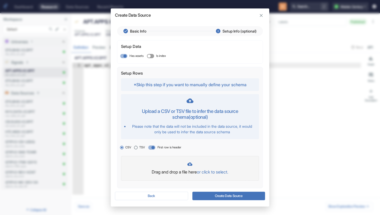
click at [212, 169] on p "or click to select." at bounding box center [212, 172] width 31 height 6
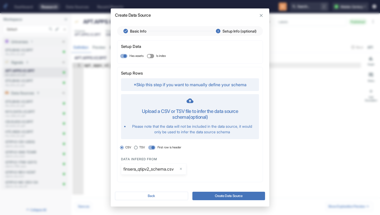
click at [225, 196] on button "Create Data Source" at bounding box center [228, 196] width 73 height 8
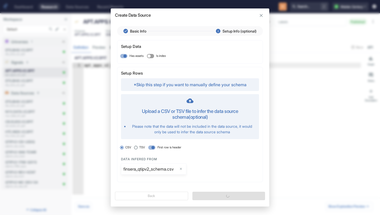
type textarea "x"
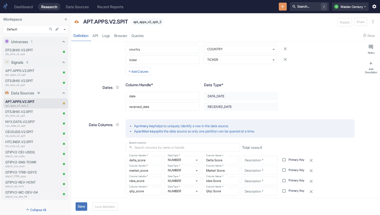
scroll to position [173, 0]
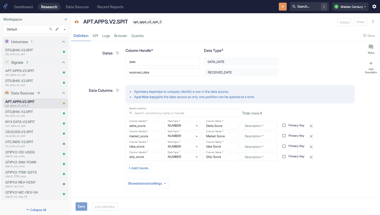
click at [85, 208] on button "Save" at bounding box center [82, 206] width 12 height 8
click at [111, 208] on button "Lock definition" at bounding box center [106, 206] width 25 height 8
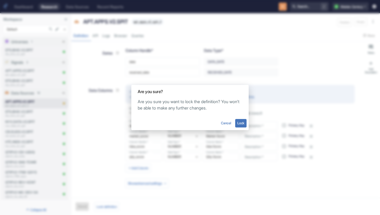
click at [243, 122] on button "Lock" at bounding box center [240, 123] width 11 height 8
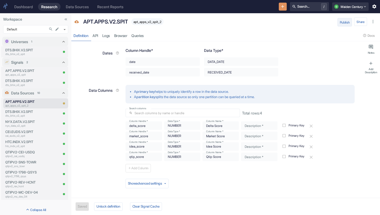
click at [349, 21] on button "Publish" at bounding box center [345, 22] width 15 height 8
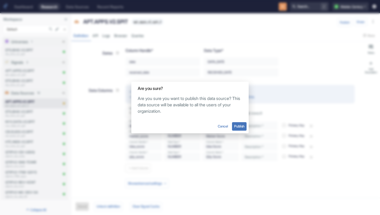
click at [239, 122] on button "Publish" at bounding box center [239, 126] width 15 height 8
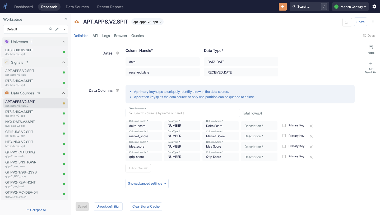
type textarea "x"
click at [159, 22] on span "apt_apps_v2_spit_2" at bounding box center [147, 22] width 32 height 4
copy span "apt_apps_v2_spit_2"
click at [109, 37] on link "Logs" at bounding box center [106, 35] width 12 height 11
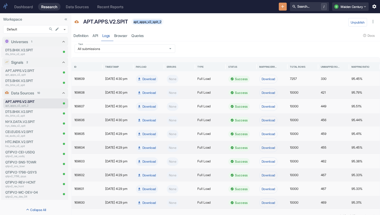
scroll to position [12, 0]
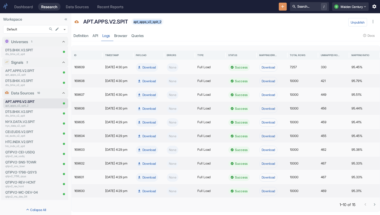
click at [375, 206] on icon "Go to next page" at bounding box center [374, 204] width 5 height 5
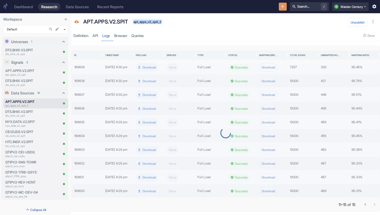
scroll to position [0, 0]
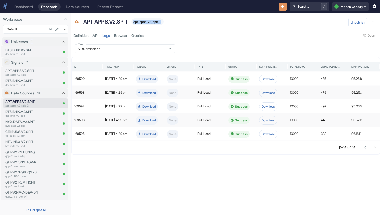
click at [279, 9] on button "New Resource" at bounding box center [283, 7] width 8 height 8
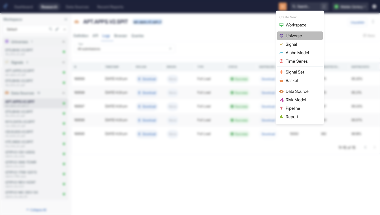
click at [296, 38] on span "Universe" at bounding box center [303, 36] width 35 height 6
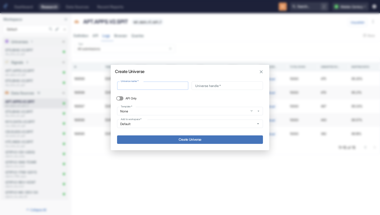
type input "apt_apps_v2_spit_2"
click at [233, 86] on input "apt_apps_v2_spit_2" at bounding box center [227, 85] width 71 height 8
type input "apt_apps_v2_spit_4"
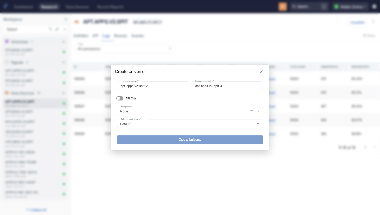
click at [194, 141] on button "Create Universe" at bounding box center [190, 139] width 146 height 8
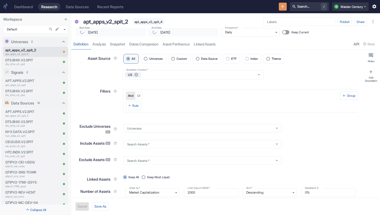
type input "[DATE]"
type textarea "x"
click at [203, 58] on span "Data Source" at bounding box center [209, 58] width 16 height 3
click at [201, 58] on input "Data Source" at bounding box center [197, 58] width 7 height 7
radio input "true"
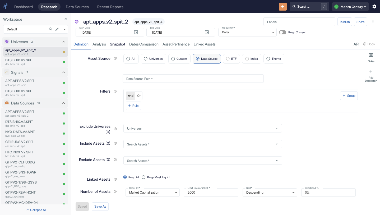
type textarea "x"
click at [120, 47] on link "Snapshot" at bounding box center [117, 44] width 19 height 11
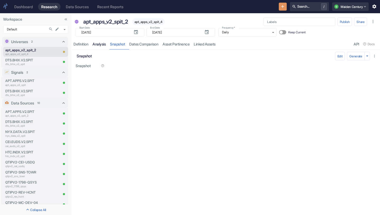
click at [94, 42] on link "analysis" at bounding box center [98, 44] width 17 height 11
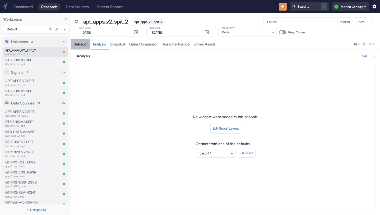
click at [82, 44] on div "Definition" at bounding box center [80, 44] width 15 height 5
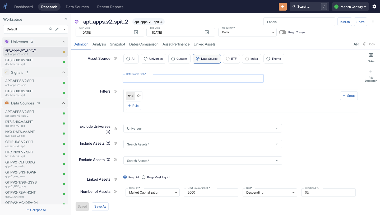
click at [187, 78] on input "Data Source Path   *" at bounding box center [193, 78] width 141 height 8
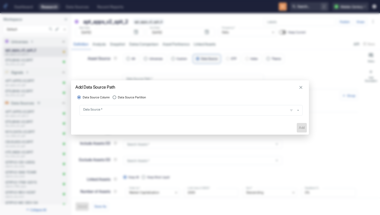
click at [141, 98] on span "Data Source Partition" at bounding box center [132, 97] width 28 height 4
click at [118, 98] on input "Data Source Partition" at bounding box center [114, 97] width 7 height 7
radio input "true"
click at [141, 109] on input "Data Source   *" at bounding box center [184, 110] width 204 height 6
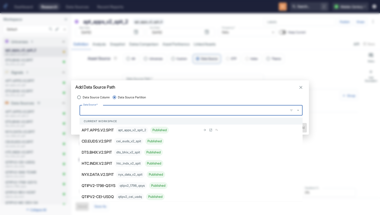
click at [118, 133] on div "apt_apps_v2_spit_2 Published" at bounding box center [142, 130] width 53 height 7
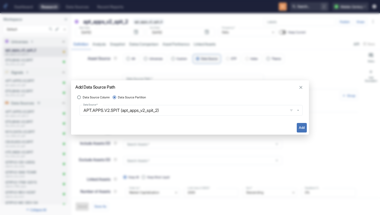
click at [302, 126] on button "Add" at bounding box center [302, 128] width 10 height 10
type input "apt_apps_v2_spit_2"
type textarea "x"
radio input "true"
radio input "false"
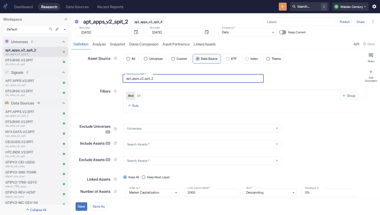
scroll to position [7, 0]
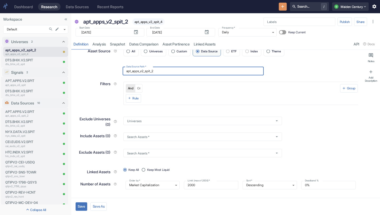
click at [82, 207] on button "Save" at bounding box center [82, 206] width 12 height 8
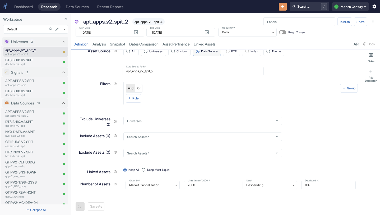
type textarea "x"
type input "[DATE]"
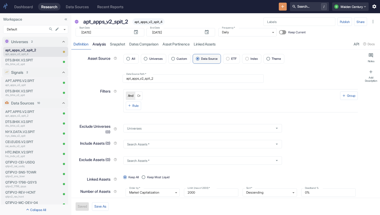
click at [105, 42] on link "analysis" at bounding box center [98, 44] width 17 height 11
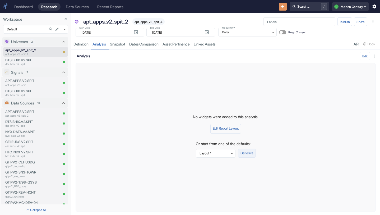
click at [254, 154] on button "Generate" at bounding box center [246, 153] width 17 height 9
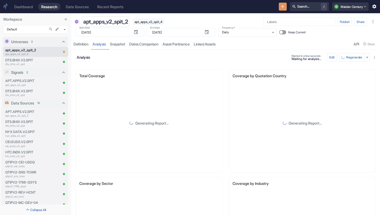
click at [123, 21] on p "apt_apps_v2_spit_2" at bounding box center [105, 22] width 45 height 8
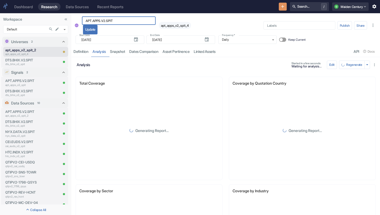
type input "APT.APPS.V2.SPIT"
click at [94, 26] on button "Update" at bounding box center [90, 30] width 15 height 10
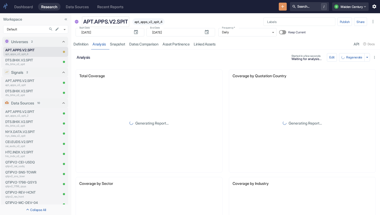
click at [122, 20] on p "APT.APPS.V2.SPIT" at bounding box center [105, 22] width 45 height 8
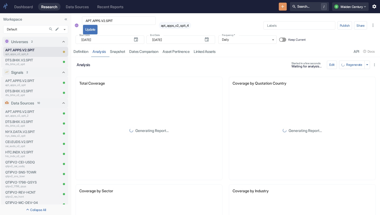
click at [186, 18] on div "APT.APPS.V2.SPIT ​ Update apt_apps_v2_spit_4" at bounding box center [136, 25] width 110 height 18
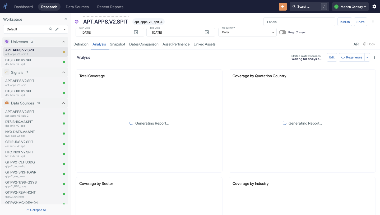
click at [106, 21] on p "APT.APPS.V2.SPIT" at bounding box center [105, 22] width 45 height 8
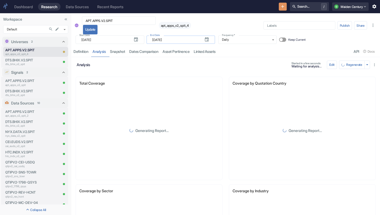
click at [163, 38] on input "[DATE]" at bounding box center [176, 39] width 48 height 8
click at [205, 28] on div "APT.APPS.V2.SPIT ​ Update apt_apps_v2_spit_4" at bounding box center [169, 25] width 176 height 18
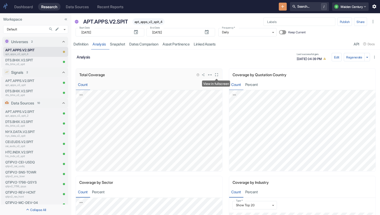
click at [219, 77] on icon "View in fullscreen" at bounding box center [216, 74] width 5 height 5
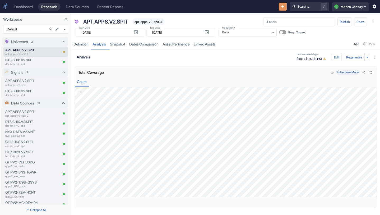
click at [372, 75] on div "Fullscreen Mode" at bounding box center [350, 72] width 46 height 8
click at [371, 70] on icon "Close fullscreen" at bounding box center [371, 72] width 5 height 5
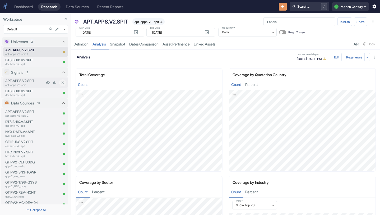
click at [27, 85] on p "apt_apps_v2_spit" at bounding box center [24, 85] width 39 height 4
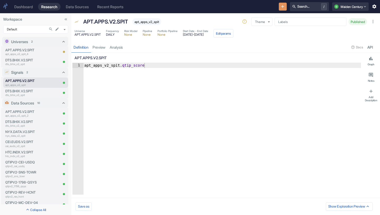
type textarea "x"
type textarea "apt_apps_v2_spit.qtip_score"
click at [119, 66] on div "apt_apps_v2_spit . qtip_score" at bounding box center [222, 134] width 278 height 142
click at [111, 79] on div "apt_apps_v2_spit . qtip_score" at bounding box center [222, 134] width 278 height 142
click at [121, 63] on div "APT.APPS.V2.SPIT" at bounding box center [216, 58] width 289 height 10
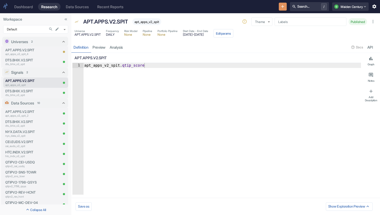
click at [120, 65] on div "apt_apps_v2_spit . qtip_score" at bounding box center [222, 134] width 278 height 142
click at [233, 36] on button "Edit params" at bounding box center [224, 33] width 20 height 8
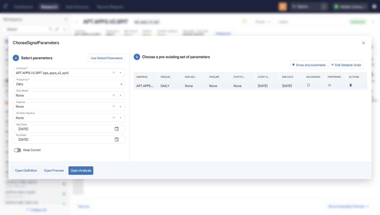
click at [363, 42] on icon "button" at bounding box center [363, 43] width 3 height 3
type textarea "x"
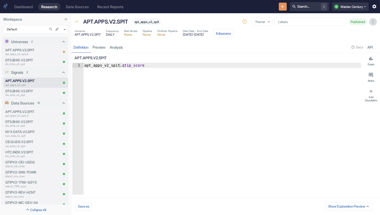
click at [374, 23] on icon "button" at bounding box center [373, 21] width 5 height 5
click at [273, 118] on div "apt_apps_v2_spit . qtip_score" at bounding box center [222, 134] width 278 height 142
type textarea "x"
type textarea "apt_apps_v2_spit.qtip_score"
click at [143, 68] on div "apt_apps_v2_spit . qtip_score" at bounding box center [222, 134] width 278 height 142
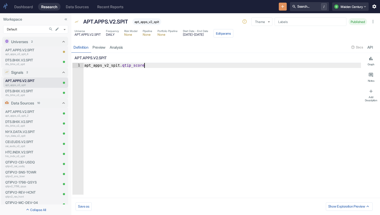
click at [81, 211] on div "Save as Show Exploration Preview" at bounding box center [225, 206] width 309 height 17
click at [83, 207] on button "Save as" at bounding box center [84, 206] width 16 height 8
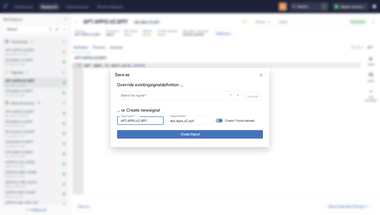
click at [261, 75] on icon "button" at bounding box center [261, 74] width 5 height 5
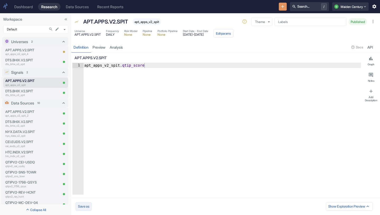
click at [84, 207] on button "Save as" at bounding box center [84, 206] width 16 height 8
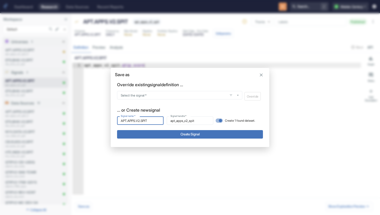
click at [175, 89] on div "Override existing signal definition ..." at bounding box center [190, 86] width 146 height 10
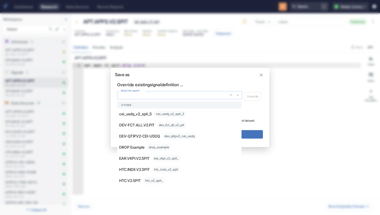
click at [175, 94] on input "Select the signal   *" at bounding box center [172, 95] width 107 height 4
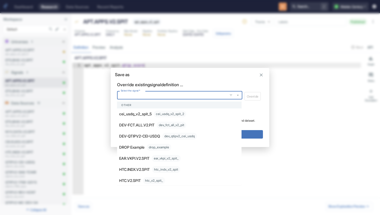
click at [261, 72] on icon "button" at bounding box center [261, 74] width 5 height 5
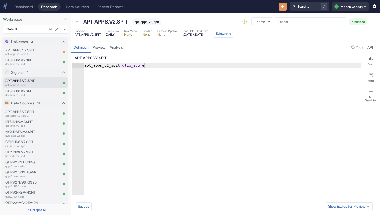
click at [233, 64] on div "apt_apps_v2_spit . qtip_score" at bounding box center [222, 134] width 278 height 142
click at [374, 21] on icon "button" at bounding box center [373, 21] width 5 height 5
click at [371, 32] on li "Archive" at bounding box center [369, 31] width 19 height 7
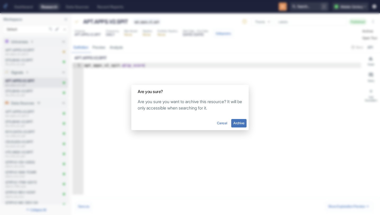
click at [241, 126] on button "Archive" at bounding box center [238, 123] width 15 height 8
type textarea "x"
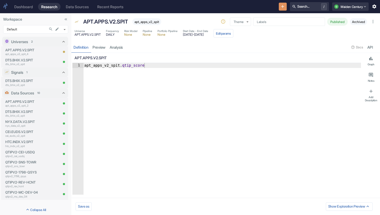
click at [280, 7] on icon "New Resource" at bounding box center [282, 6] width 5 height 5
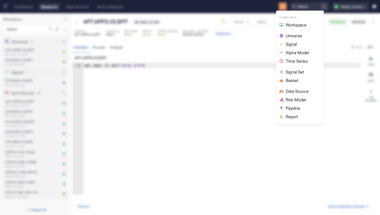
click at [300, 44] on span "Signal" at bounding box center [303, 44] width 35 height 6
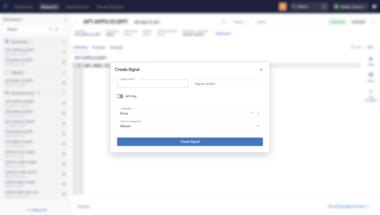
type input "20250903103809"
type input "si_20250903103809"
type input "S"
type input "s"
type input "SA"
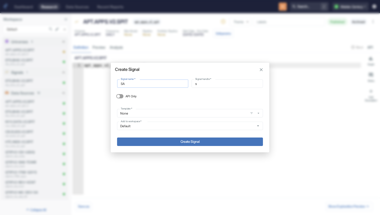
type input "sa"
type input "S"
type input "s"
type input "A"
type input "a"
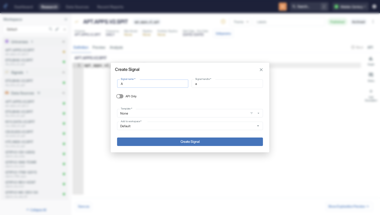
type input "AP"
type input "ap"
type input "APT"
type input "apt"
type input "APT."
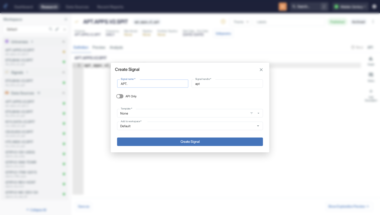
type input "apt_"
type input "APT.V"
type input "apt_v"
type input "APT."
type input "apt_"
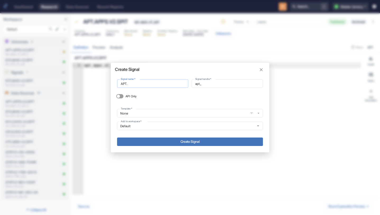
type input "APT.A"
type input "apt_a"
type input "APT.AP"
type input "apt_ap"
type input "APT.APP"
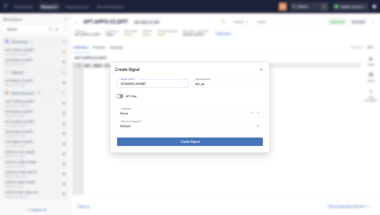
type input "apt_app"
type input "APT.APPS"
type input "apt_apps"
type input "APT.APPS."
type input "apt_apps_"
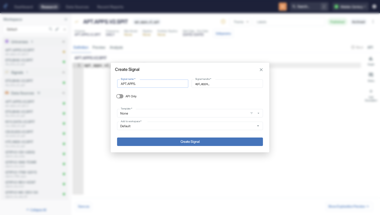
type input "APT.APPS.V"
type input "apt_apps_v"
type input "APT.APPS.V2"
type input "apt_apps_v2"
type input "APT.APPS.V2."
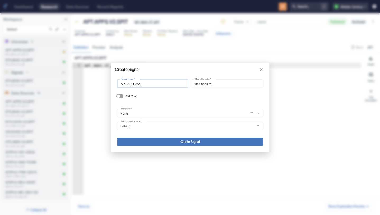
type input "apt_apps_v2_"
type input "APT.APPS.V2.S"
type input "apt_apps_v2_s"
type input "APT.APPS.V2.SP"
type input "apt_apps_v2_sp"
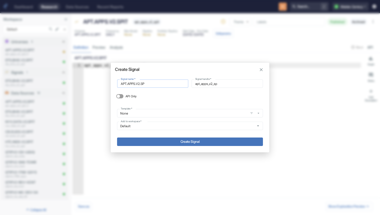
type input "APT.APPS.V2.SPI"
type input "apt_apps_v2_spi"
type input "APT.APPS.V2.SPIT"
type input "apt_apps_v2_spit"
type input "APT.APPS.V2.SPIT"
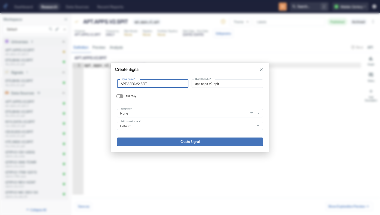
click at [182, 144] on button "Create Signal" at bounding box center [190, 141] width 146 height 8
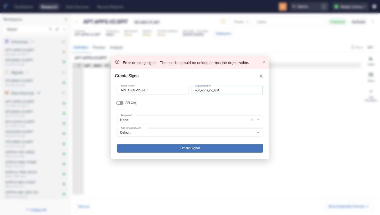
click at [231, 91] on input "apt_apps_v2_spit" at bounding box center [227, 90] width 71 height 8
type input "apt_apps_v2_spit_2"
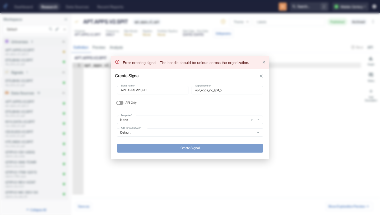
click at [203, 150] on button "Create Signal" at bounding box center [190, 148] width 146 height 8
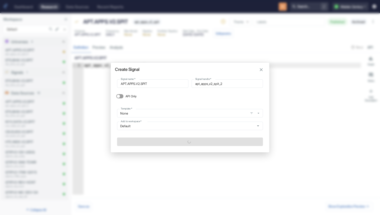
type textarea "x"
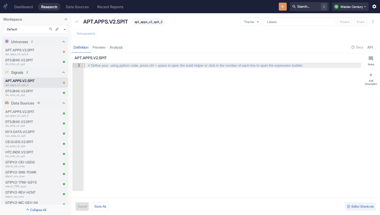
click at [279, 3] on button "New Resource" at bounding box center [283, 7] width 8 height 8
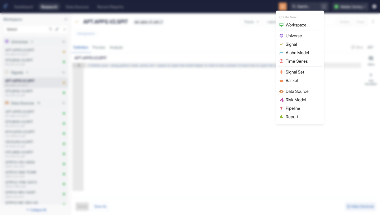
click at [170, 121] on div at bounding box center [190, 107] width 380 height 215
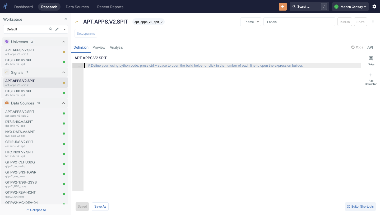
click at [169, 121] on div at bounding box center [222, 132] width 278 height 138
type textarea "a"
type textarea "x"
type textarea "ap"
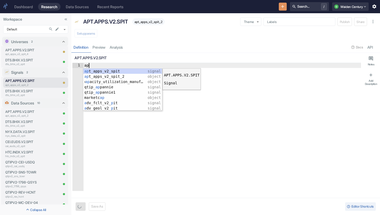
type textarea "x"
type textarea "apt_apps_v2_spit_2"
type textarea "x"
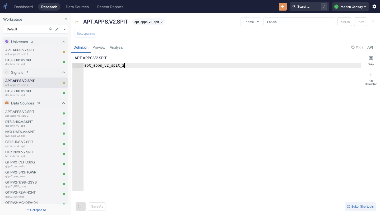
type textarea "apt_apps_v2_spit_2."
type textarea "x"
type textarea "apt_apps_v2_spit_2.q"
type textarea "x"
type textarea "apt_apps_v2_spit_2.qt"
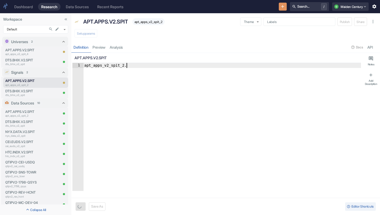
type textarea "x"
type textarea "apt_apps_v2_spit_2.qti"
type textarea "x"
type textarea "apt_apps_v2_spit_2.qtip"
type textarea "x"
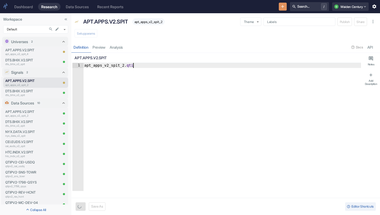
type textarea "apt_apps_v2_spit_2.qtip_"
type textarea "x"
type textarea "apt_apps_v2_spit_2.qtip_s"
type textarea "x"
type textarea "apt_apps_v2_spit_2.qtip_sc"
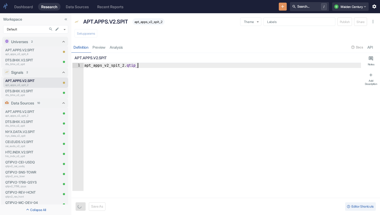
type textarea "x"
type textarea "apt_apps_v2_spit_2.qtip_sco"
type textarea "x"
type textarea "apt_apps_v2_spit_2.qtip_scor"
type textarea "x"
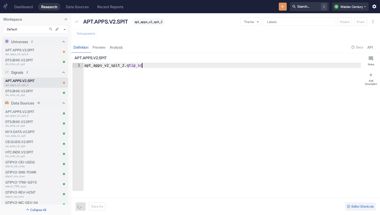
type textarea "apt_apps_v2_spit_2.qtip_score"
type textarea "x"
type textarea "apt_apps_v2_spit_2.qtip_score"
click at [79, 207] on button "Save" at bounding box center [82, 206] width 12 height 8
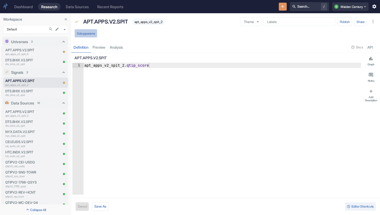
click at [91, 33] on button "Setup params" at bounding box center [86, 33] width 23 height 8
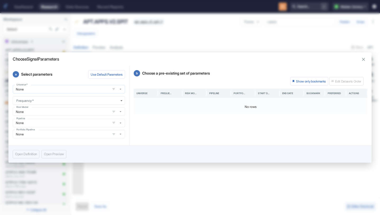
click at [67, 92] on div "None Universe   *" at bounding box center [69, 89] width 112 height 8
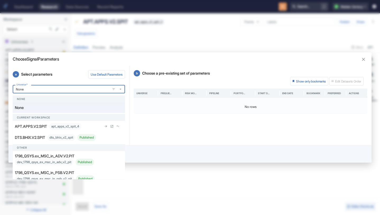
click at [44, 128] on p "APT.APPS.V2.SPIT" at bounding box center [31, 126] width 32 height 6
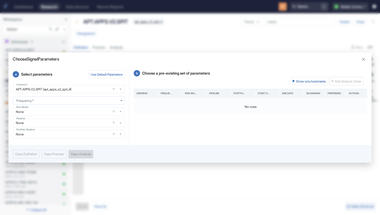
click at [51, 101] on body "Dashboard Research Data Sources Recent Reports Search... / Q Maiden Century Wor…" at bounding box center [190, 107] width 380 height 215
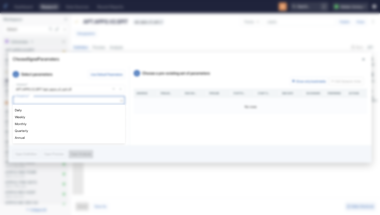
click at [42, 109] on li "Daily" at bounding box center [69, 110] width 112 height 7
type textarea "x"
type input "DAILY"
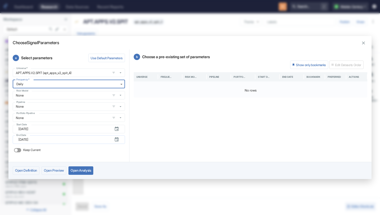
click at [117, 141] on icon "button" at bounding box center [116, 139] width 5 height 5
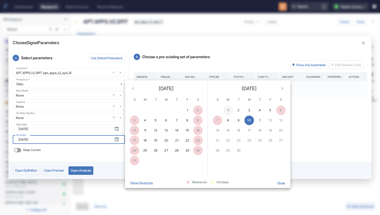
click at [226, 111] on button "1" at bounding box center [228, 110] width 10 height 10
type textarea "x"
type input "[DATE]"
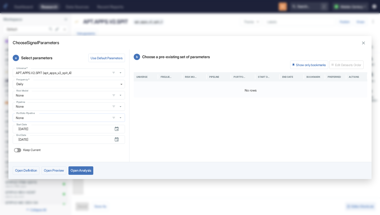
click at [66, 118] on input "None" at bounding box center [61, 118] width 94 height 4
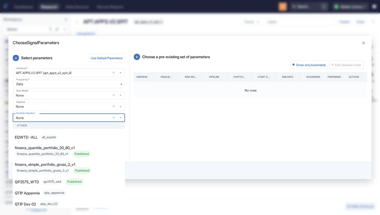
scroll to position [52, 0]
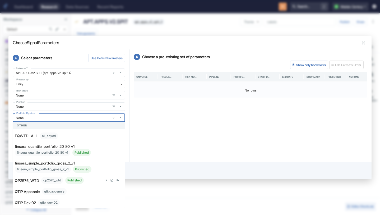
click at [35, 182] on p "QP2575_WTD" at bounding box center [27, 181] width 24 height 6
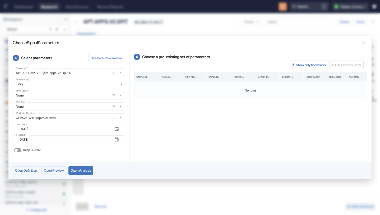
click at [86, 172] on button "Open Analysis" at bounding box center [80, 170] width 25 height 8
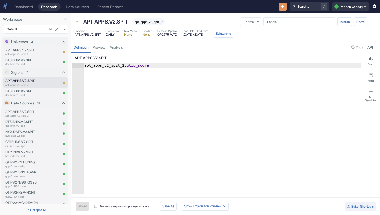
type textarea "x"
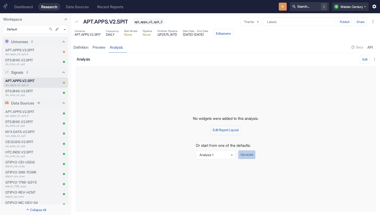
click at [249, 154] on button "Generate" at bounding box center [246, 154] width 17 height 9
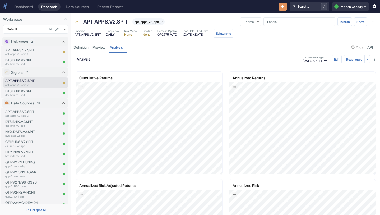
click at [158, 21] on span "apt_apps_v2_spit_2" at bounding box center [148, 22] width 32 height 4
copy span "apt_apps_v2_spit_2"
click at [233, 32] on button "Edit params" at bounding box center [224, 33] width 20 height 8
click at [81, 49] on link "Definition" at bounding box center [80, 47] width 19 height 11
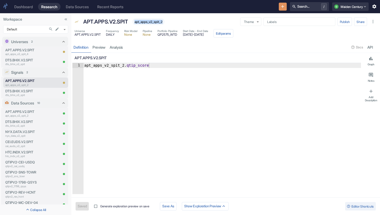
type textarea "apt_apps_v2_spit_2.qtip_score"
click at [105, 65] on div "apt_apps_v2_spit_2 . qtip_score" at bounding box center [222, 133] width 278 height 141
click at [27, 51] on p "APT.APPS.V2.SPIT" at bounding box center [24, 50] width 39 height 5
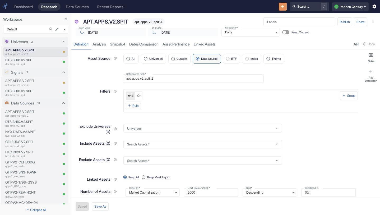
click at [145, 23] on span "apt_apps_v2_spit_4" at bounding box center [148, 22] width 32 height 4
copy span "apt_apps_v2_spit_4"
type textarea "x"
click at [20, 92] on p "DTS.BHIX.V2.SPIT" at bounding box center [24, 91] width 39 height 5
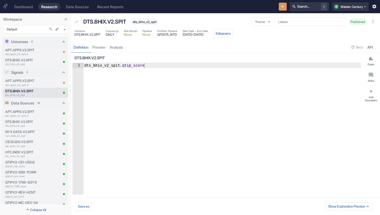
type textarea "x"
click at [153, 21] on span "dts_bhix_v2_spit" at bounding box center [145, 22] width 28 height 4
copy span "dts_bhix_v2_spit"
click at [38, 123] on p "DTS.BHIX.V2.SPIT" at bounding box center [31, 121] width 53 height 5
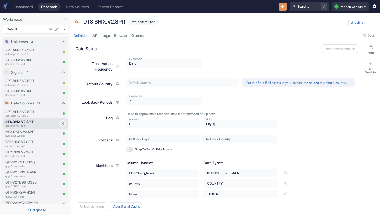
type textarea "x"
click at [31, 58] on p "DTS.BHIX.V2.SPIT" at bounding box center [24, 60] width 39 height 5
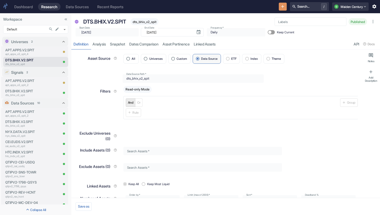
type textarea "x"
click at [102, 21] on p "DTS.BHIX.V2.SPIT" at bounding box center [104, 22] width 43 height 8
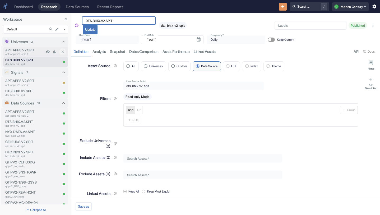
click at [29, 52] on p "APT.APPS.V2.SPIT" at bounding box center [24, 50] width 39 height 5
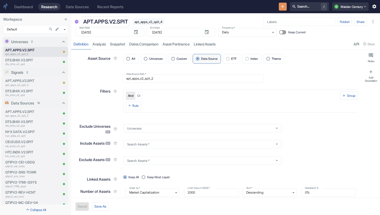
click at [112, 21] on p "APT.APPS.V2.SPIT" at bounding box center [105, 22] width 45 height 8
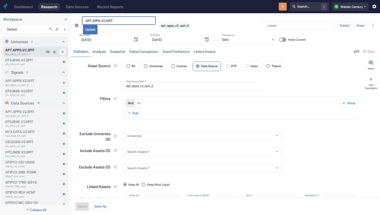
click at [29, 51] on p "APT.APPS.V2.SPIT" at bounding box center [24, 50] width 39 height 5
type textarea "x"
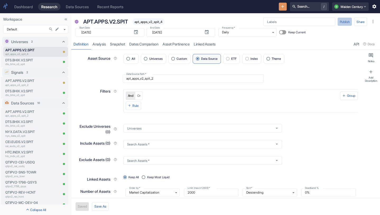
click at [342, 20] on button "Publish" at bounding box center [345, 21] width 15 height 8
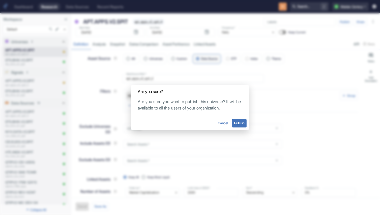
click at [241, 125] on button "Publish" at bounding box center [239, 123] width 15 height 8
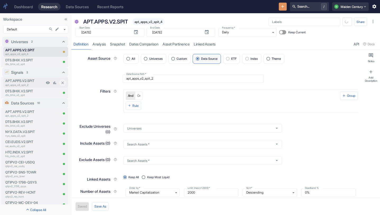
click at [29, 80] on p "APT.APPS.V2.SPIT" at bounding box center [24, 80] width 39 height 5
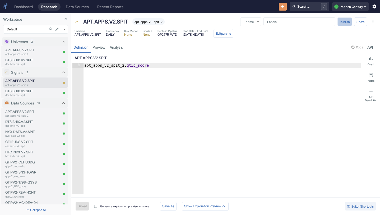
click at [343, 22] on button "Publish" at bounding box center [345, 21] width 15 height 8
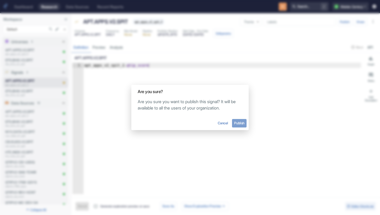
click at [240, 119] on button "Publish" at bounding box center [239, 123] width 15 height 8
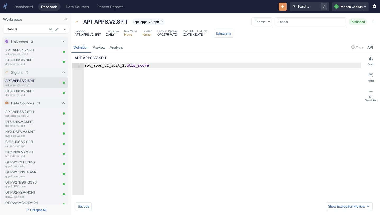
type textarea "x"
click at [109, 22] on p "APT.APPS.V2.SPIT" at bounding box center [105, 22] width 45 height 8
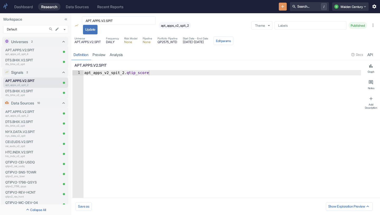
click at [209, 19] on div "APT.APPS.V2.SPIT ​ Update apt_apps_v2_spit_2" at bounding box center [164, 25] width 166 height 18
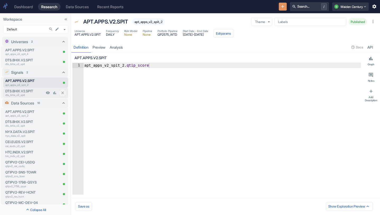
click at [29, 94] on p "dts_bhix_v2_spit" at bounding box center [24, 95] width 39 height 4
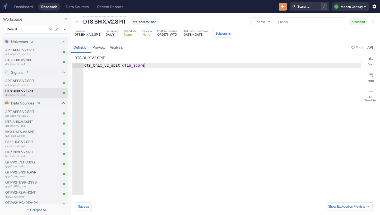
click at [115, 24] on p "DTS.BHIX.V2.SPIT" at bounding box center [104, 22] width 43 height 8
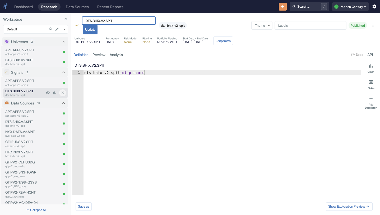
click at [28, 91] on p "DTS.BHIX.V2.SPIT" at bounding box center [24, 91] width 39 height 5
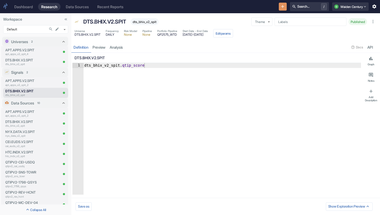
type textarea "x"
